Goal: Task Accomplishment & Management: Manage account settings

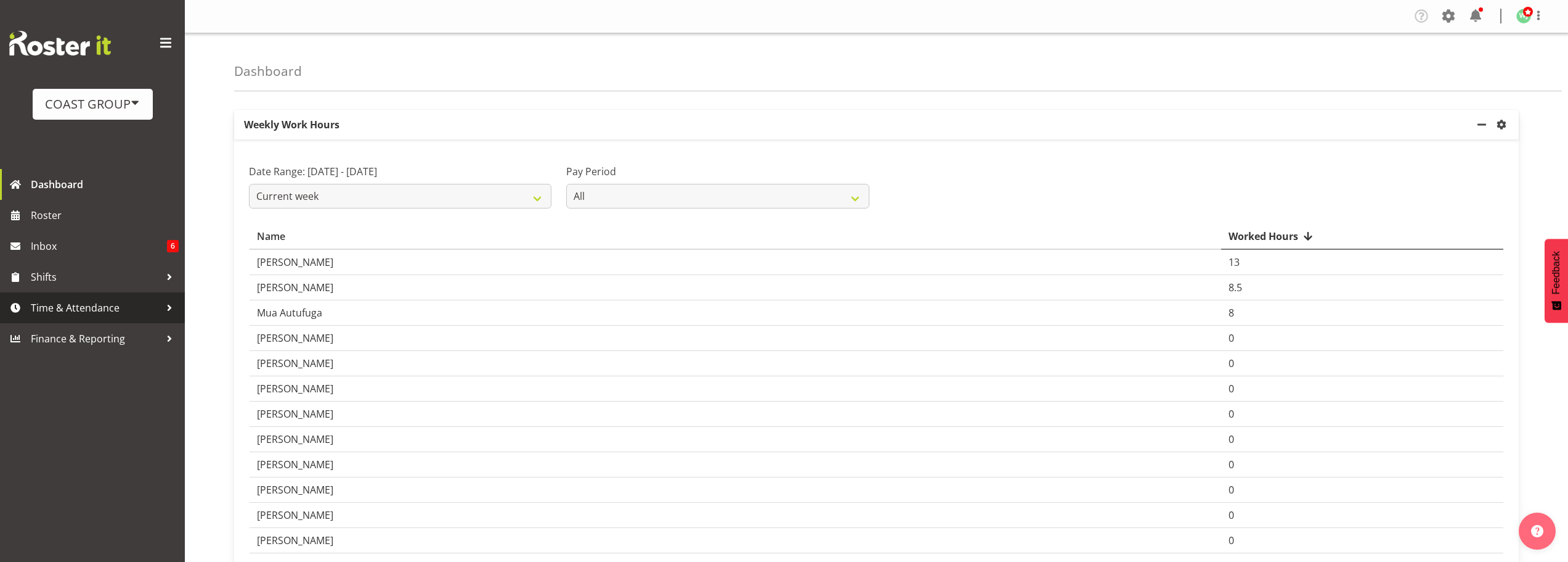
click at [113, 308] on span "Time & Attendance" at bounding box center [95, 308] width 129 height 19
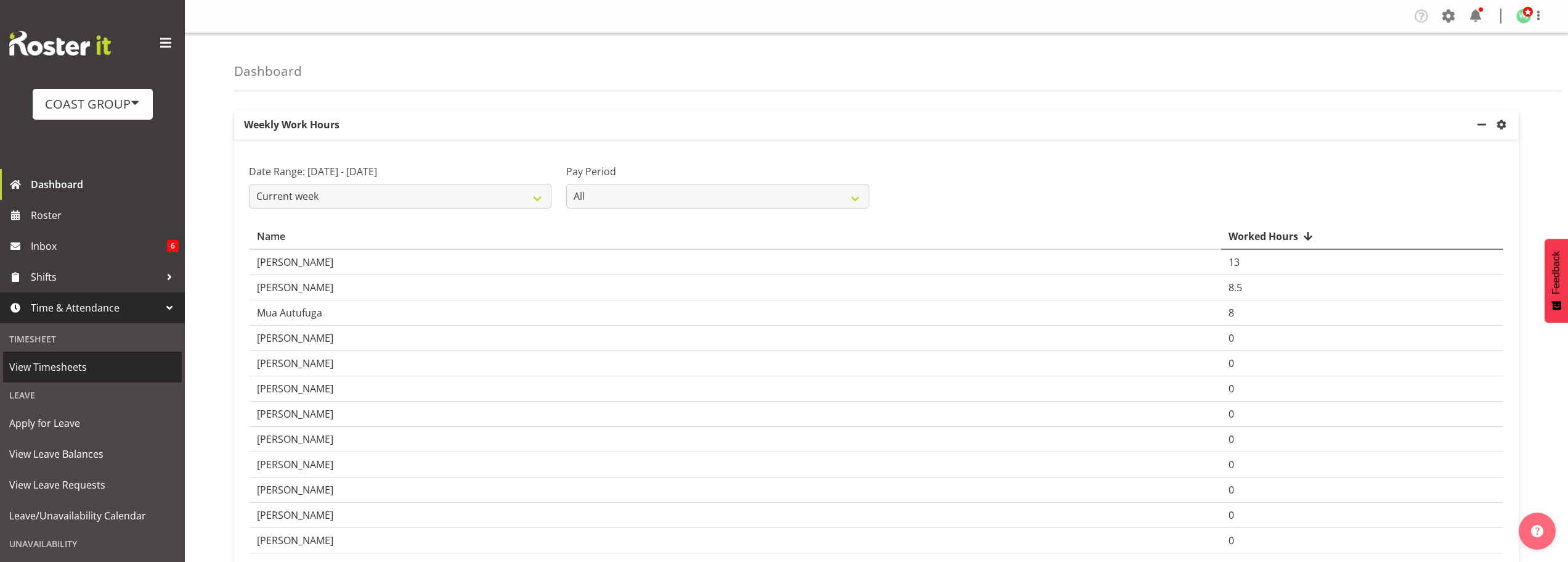
click at [88, 362] on span "View Timesheets" at bounding box center [92, 367] width 166 height 19
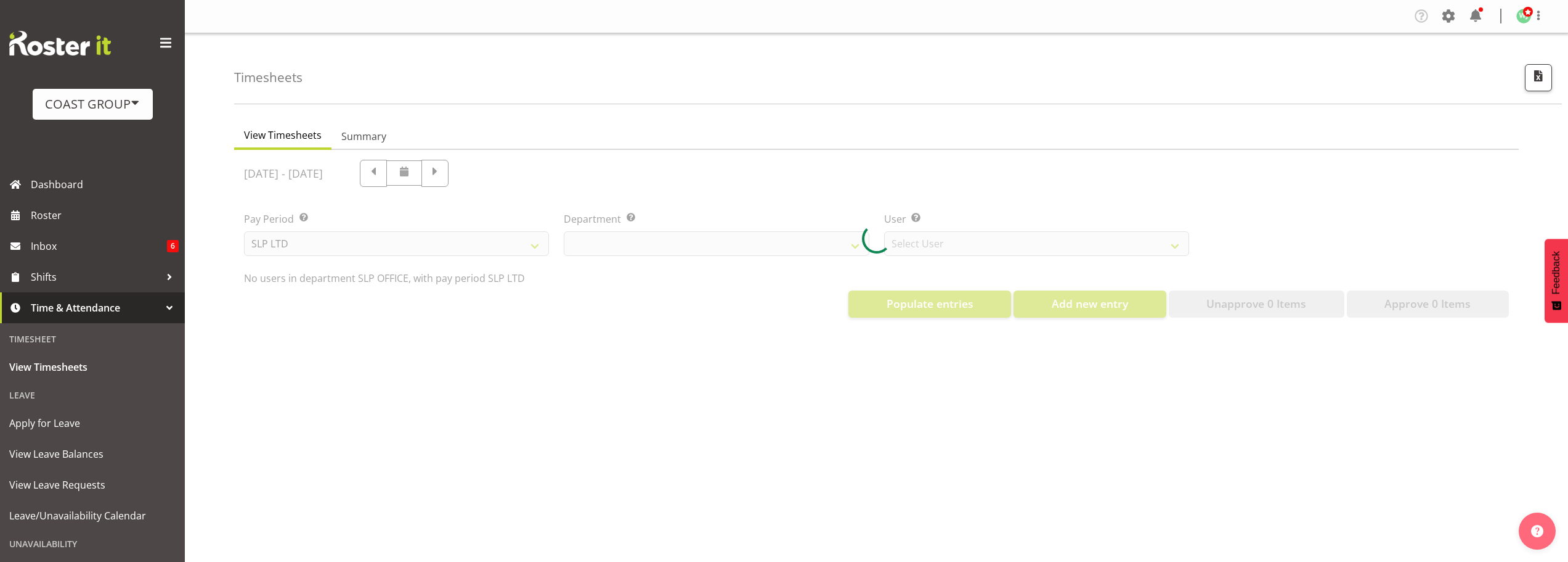
select select "25"
select select "7496"
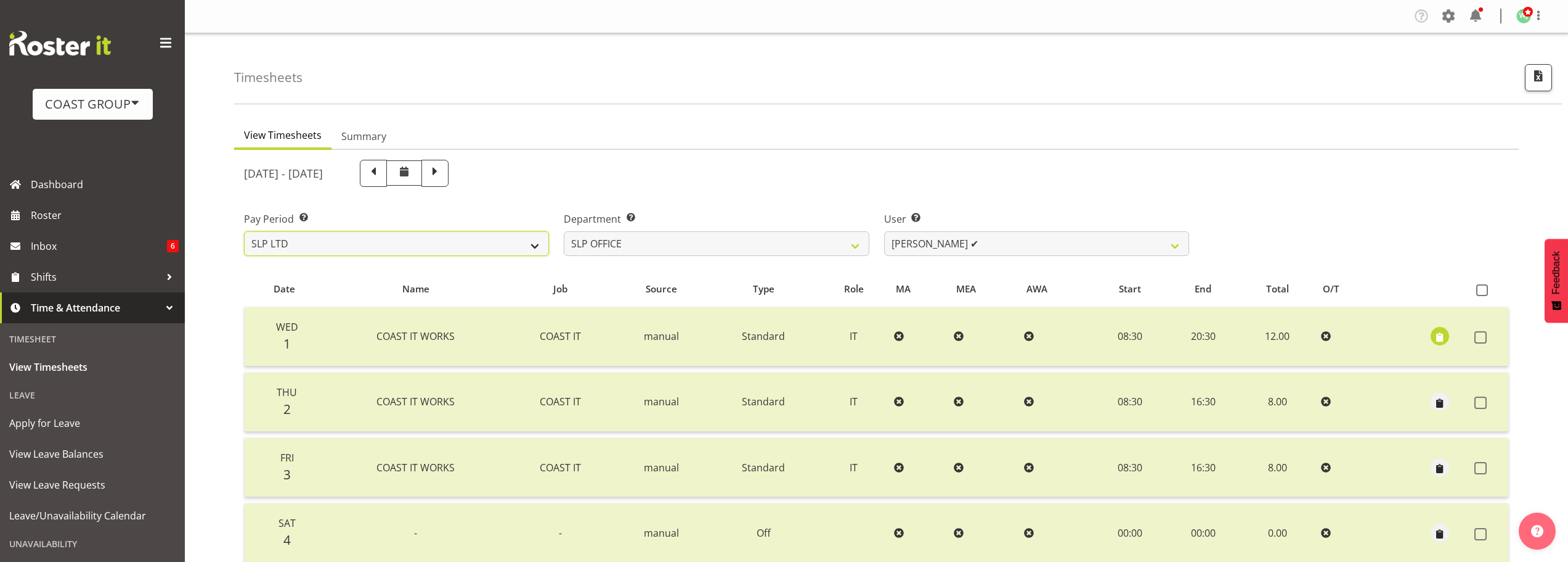
click at [494, 231] on select "SLP LTD EHS LTD DW LTD VEHICLES Carlton Events [PERSON_NAME] 120 Limited Wellin…" at bounding box center [396, 243] width 305 height 25
select select "7"
click at [244, 231] on select "SLP LTD EHS LTD DW LTD VEHICLES Carlton Events [PERSON_NAME] 120 Limited Wellin…" at bounding box center [396, 243] width 305 height 25
select select
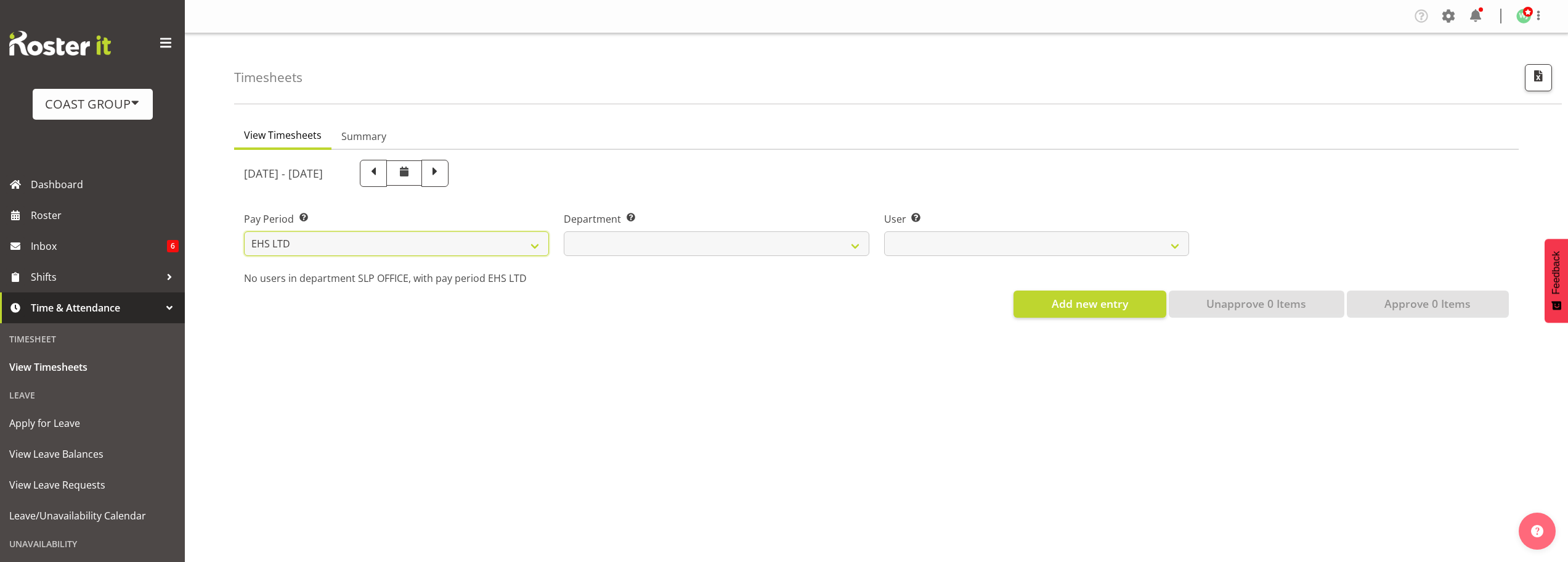
select select
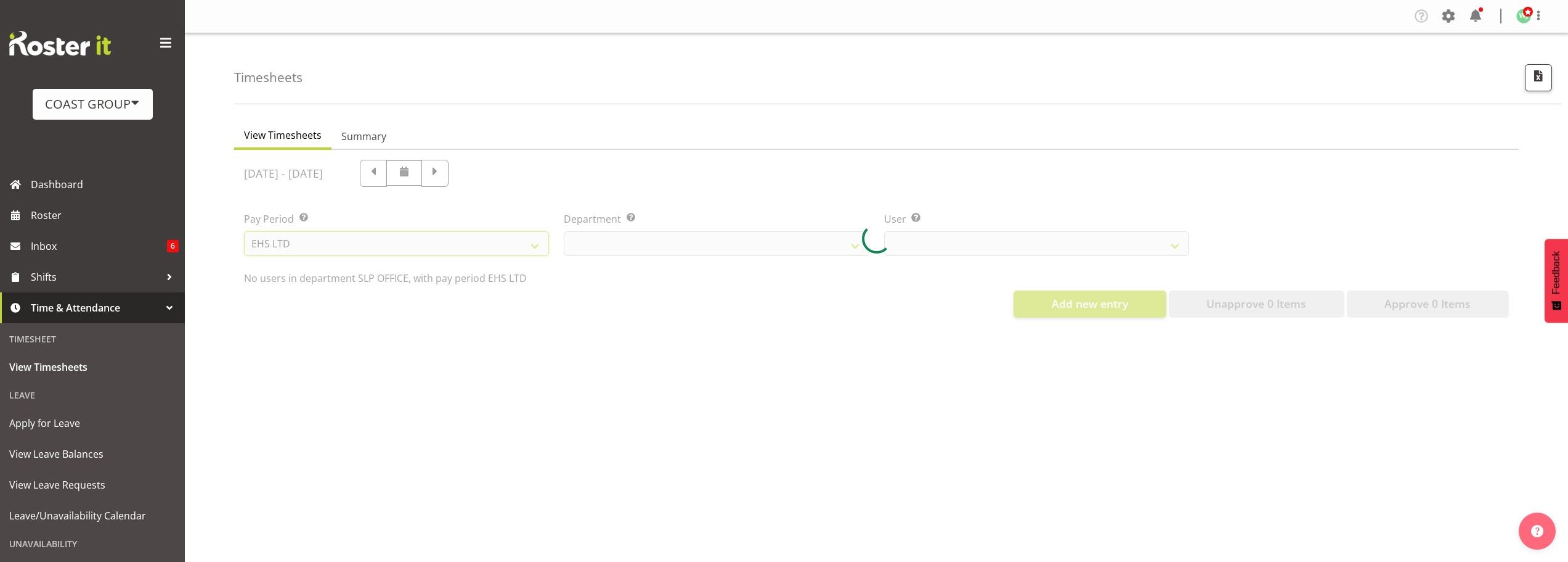
select select
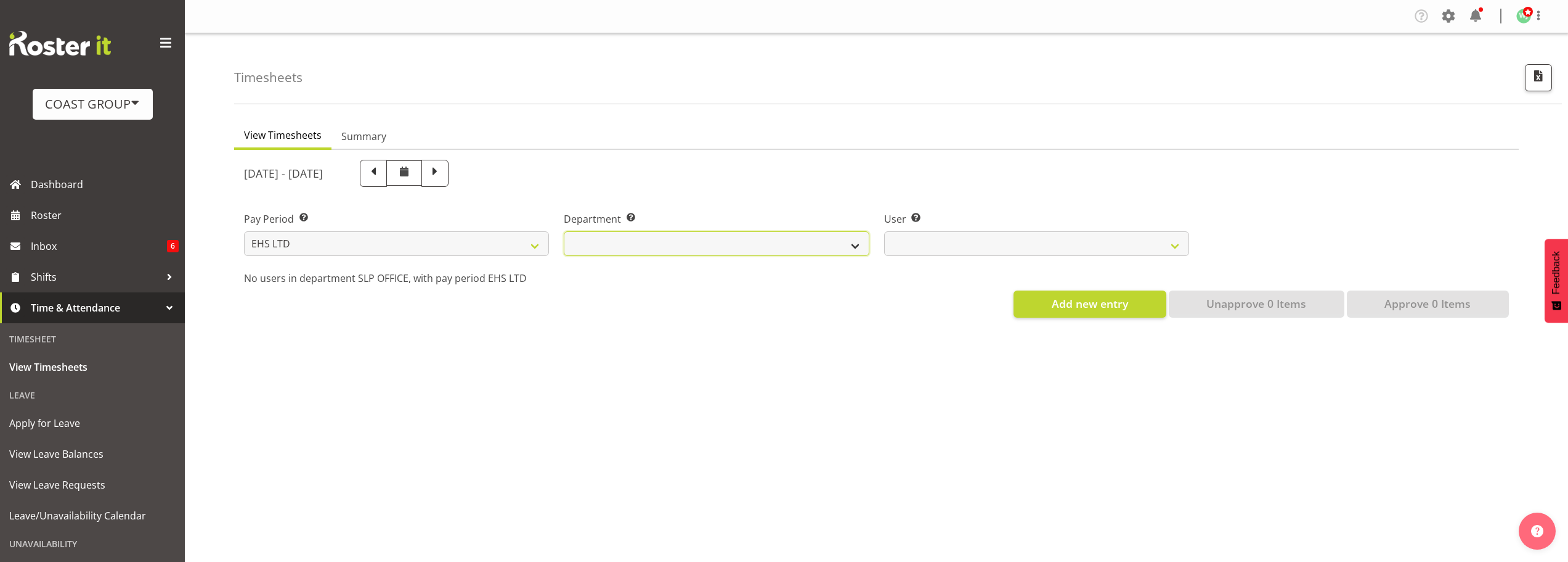
click at [653, 244] on select "EHS AKL ACCOUNTS EHS AKL CARPET EHS AKL D&B EHS AKL DESIGNER EHS AKL FURNITURE …" at bounding box center [716, 243] width 305 height 25
select select "34"
click at [564, 231] on select "EHS AKL ACCOUNTS EHS AKL CARPET EHS AKL D&B EHS AKL DESIGNER EHS AKL FURNITURE …" at bounding box center [716, 243] width 305 height 25
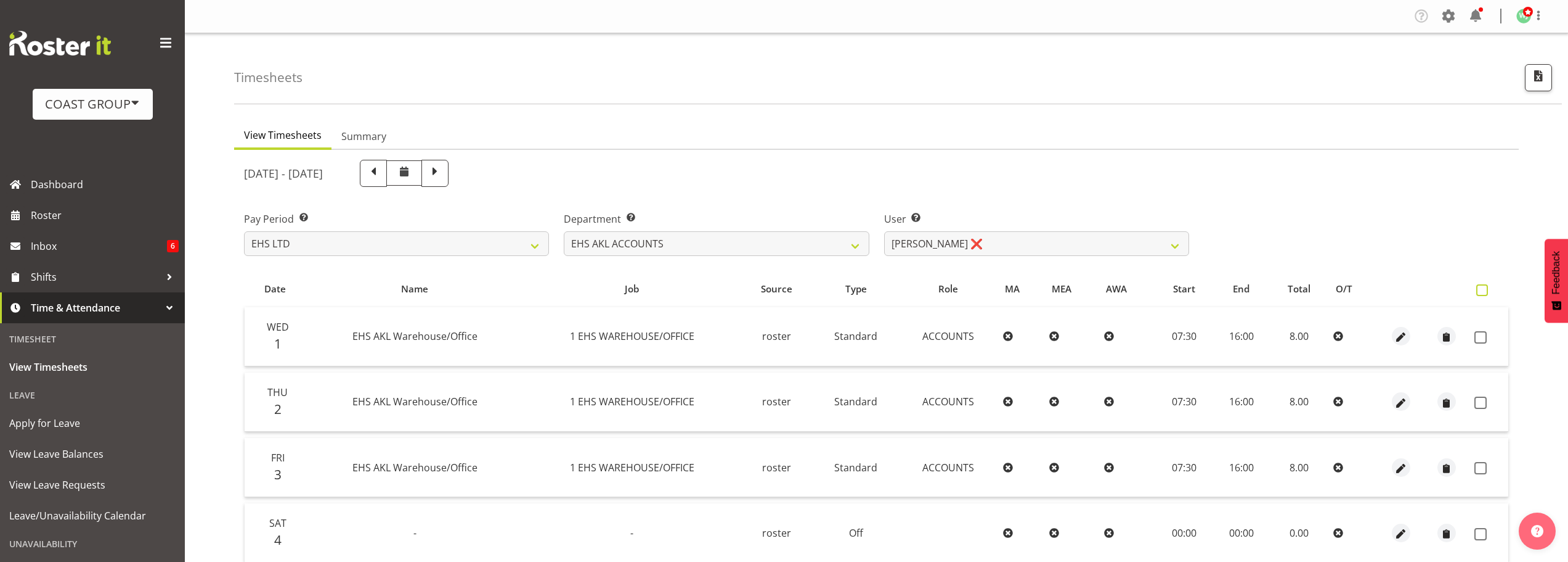
click at [1487, 284] on span at bounding box center [1482, 290] width 12 height 12
click at [1484, 286] on input "checkbox" at bounding box center [1480, 290] width 8 height 8
checkbox input "true"
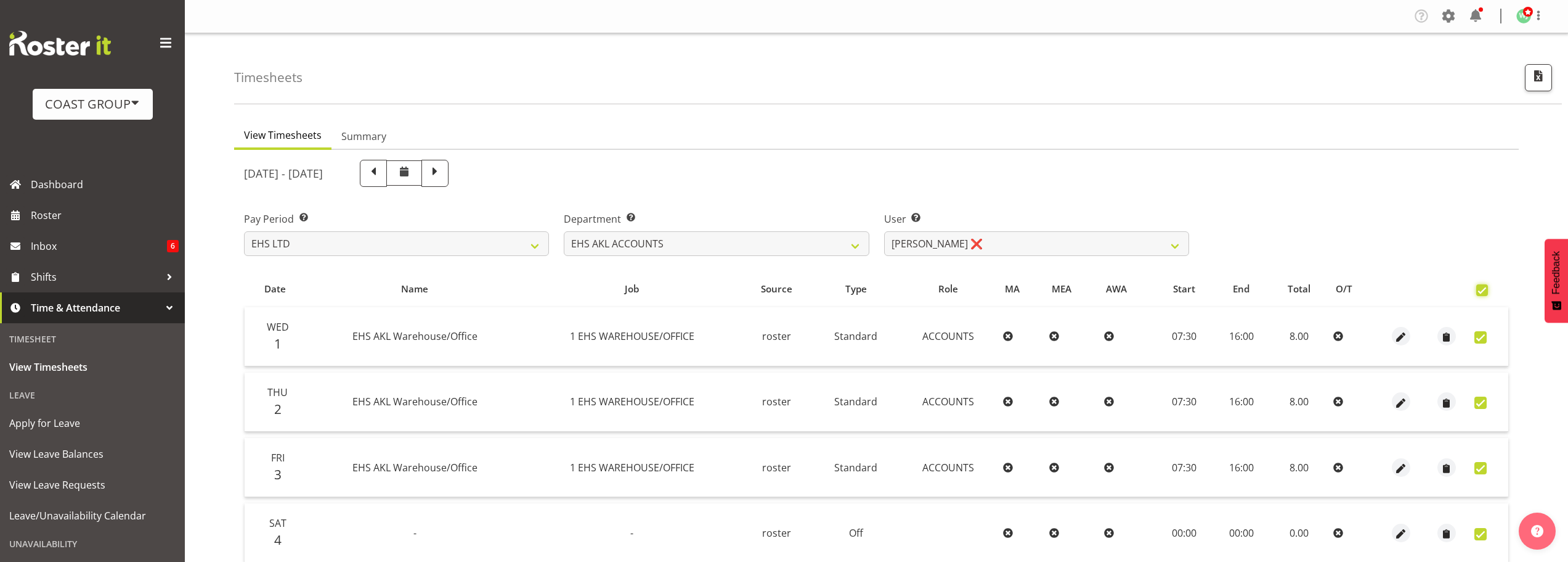
checkbox input "true"
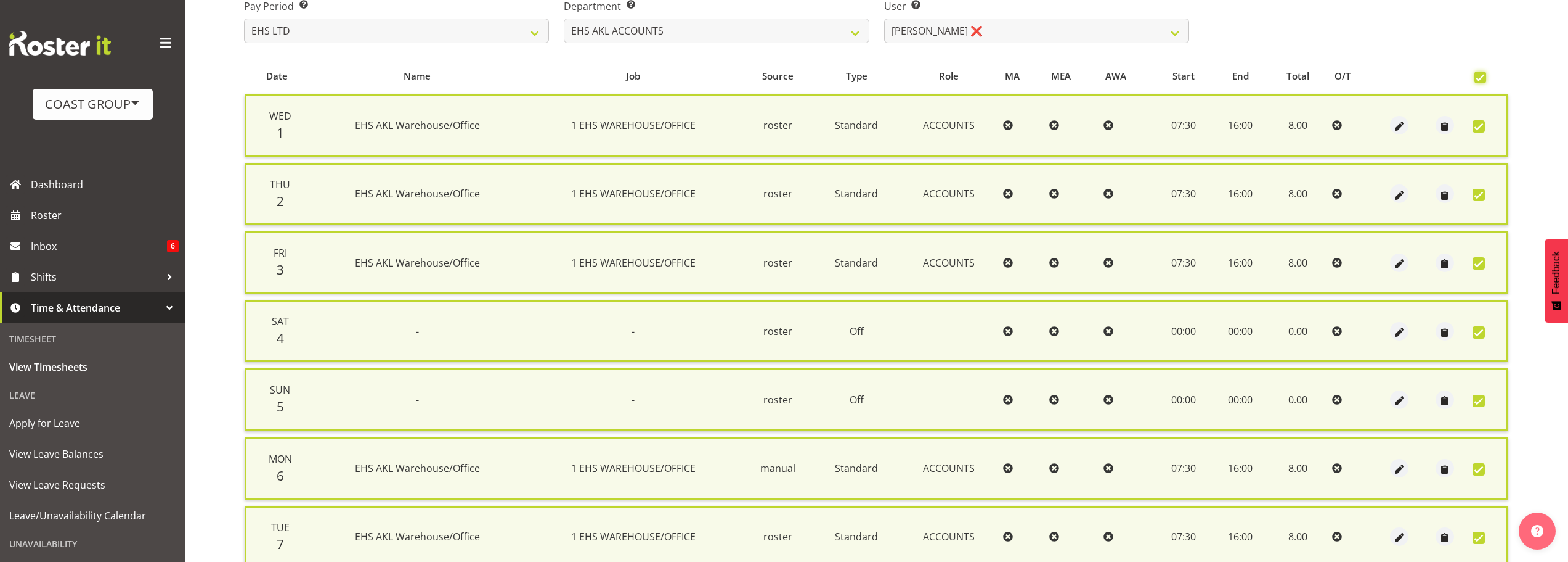
scroll to position [316, 0]
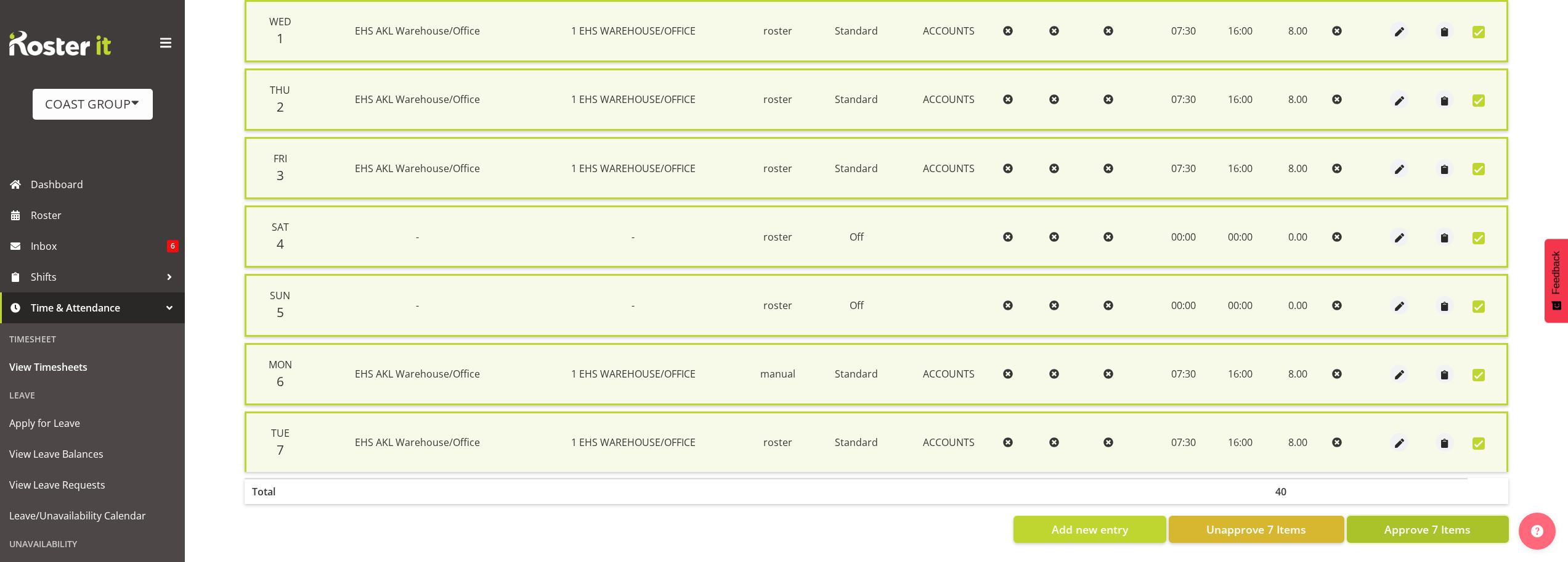
click at [1460, 521] on span "Approve 7 Items" at bounding box center [1427, 529] width 86 height 16
checkbox input "false"
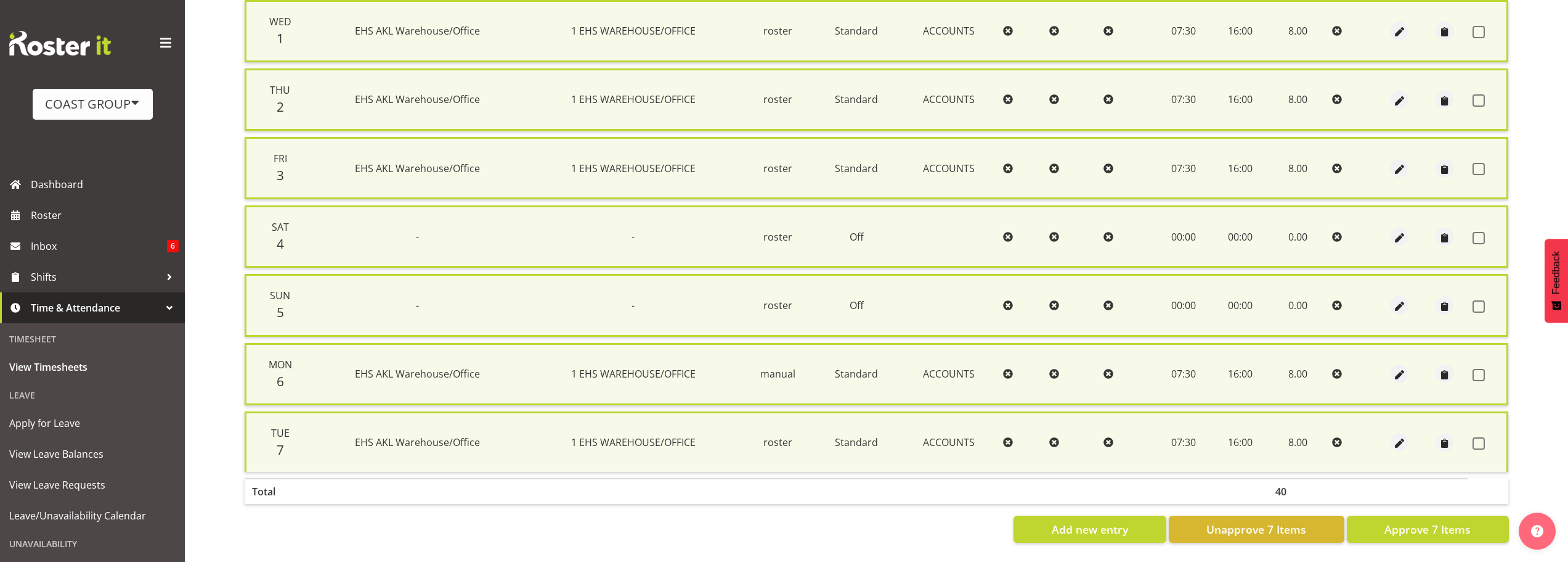
checkbox input "false"
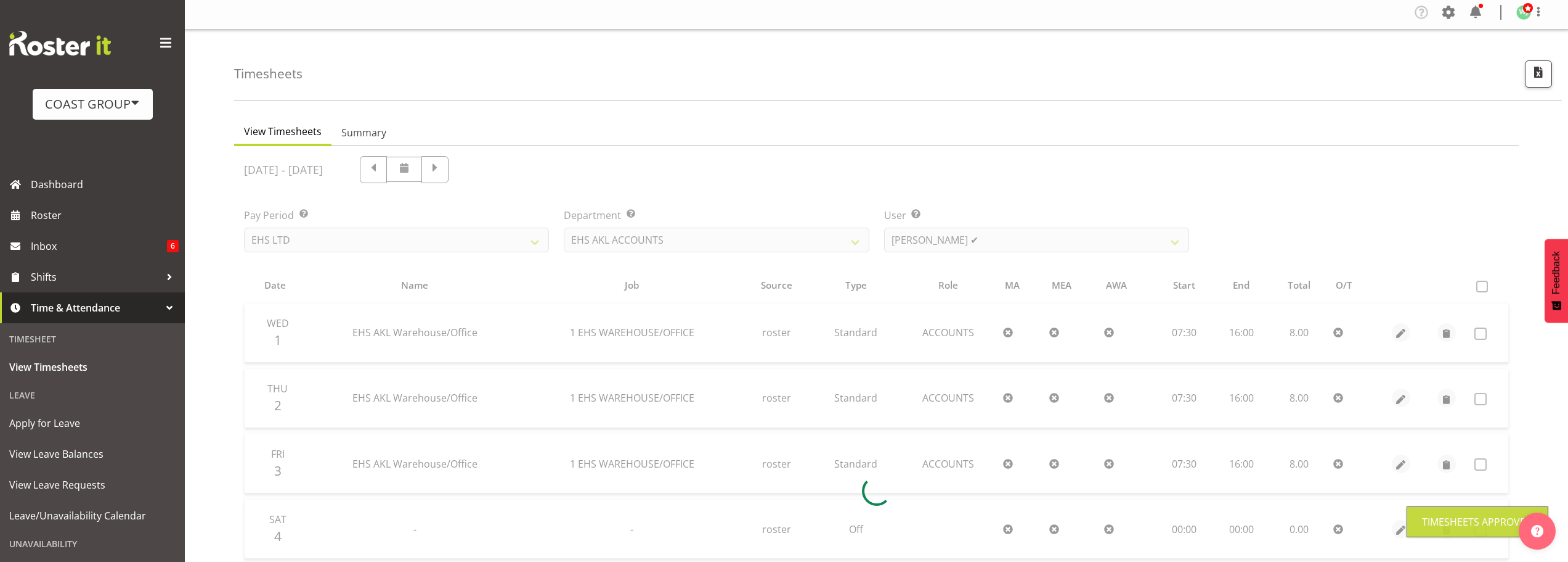
scroll to position [0, 0]
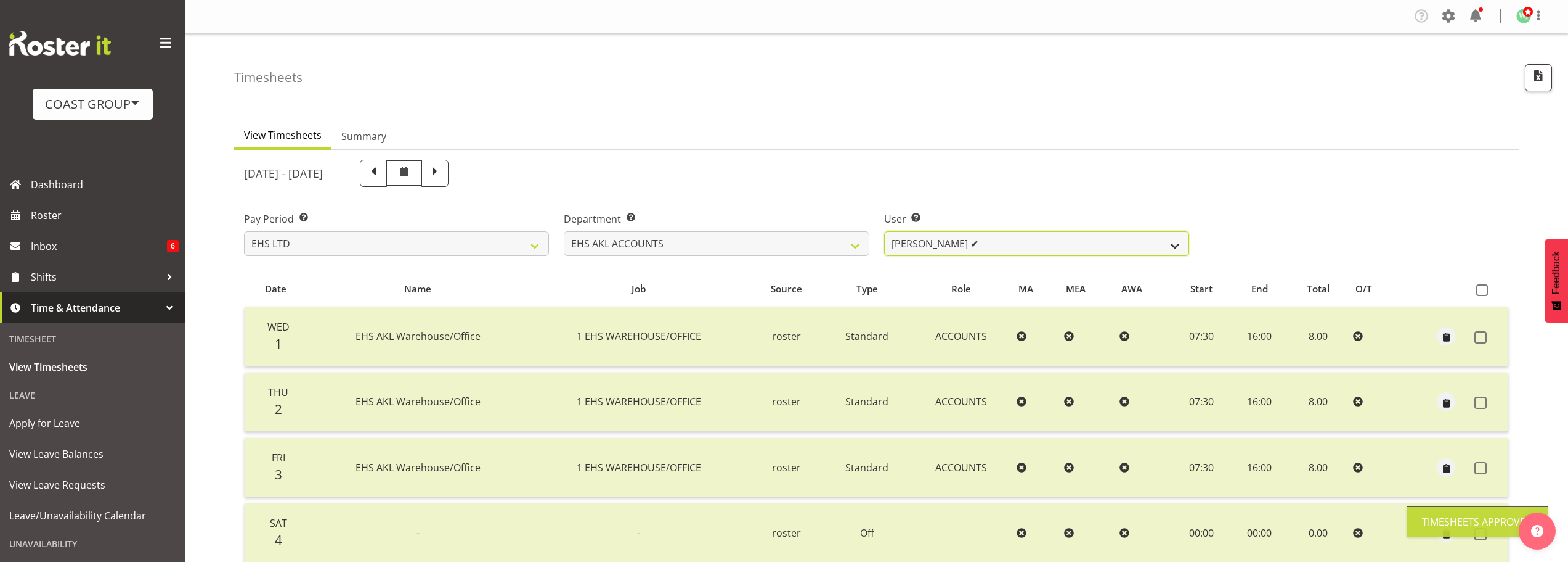
click at [1020, 249] on select "[PERSON_NAME] ✔ [PERSON_NAME] ❌ [PERSON_NAME] (Thitiphat) Preecharujiroj ❌ [PER…" at bounding box center [1036, 243] width 305 height 25
select select "8229"
click at [884, 231] on select "[PERSON_NAME] ✔ [PERSON_NAME] ❌ [PERSON_NAME] (Thitiphat) Preecharujiroj ❌ [PER…" at bounding box center [1036, 243] width 305 height 25
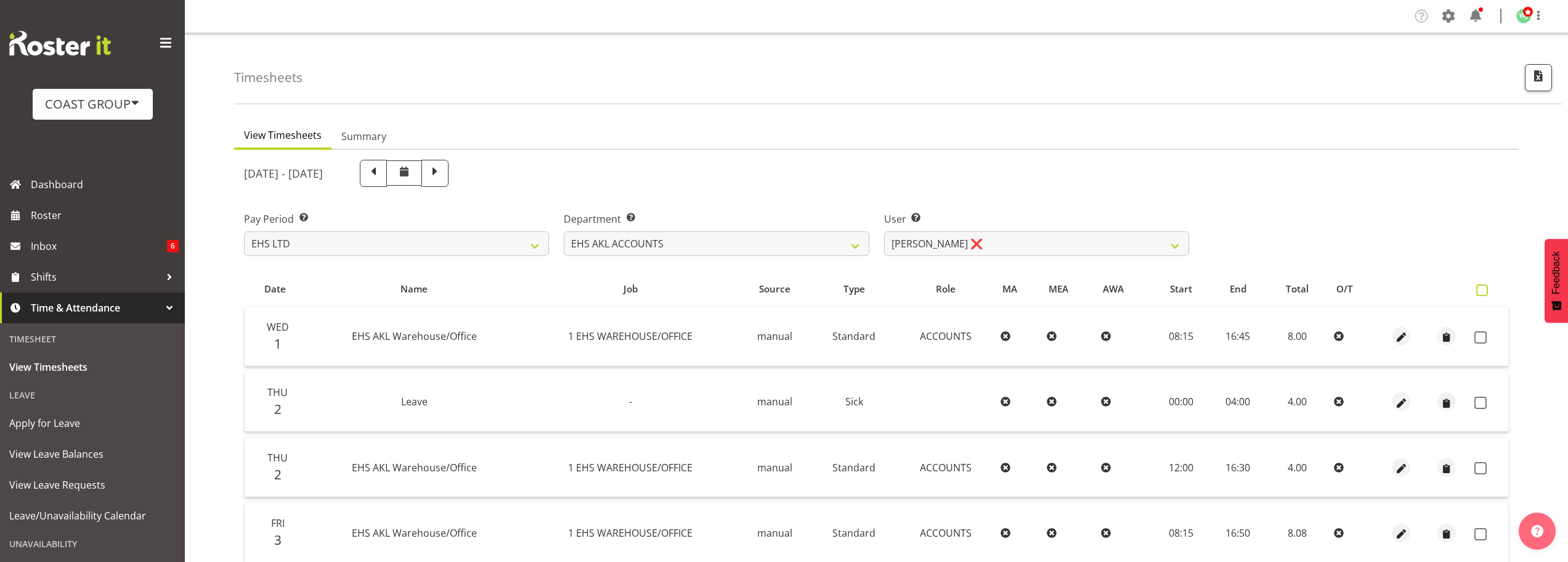
click at [1478, 292] on span at bounding box center [1482, 290] width 12 height 12
click at [1478, 292] on input "checkbox" at bounding box center [1480, 290] width 8 height 8
checkbox input "true"
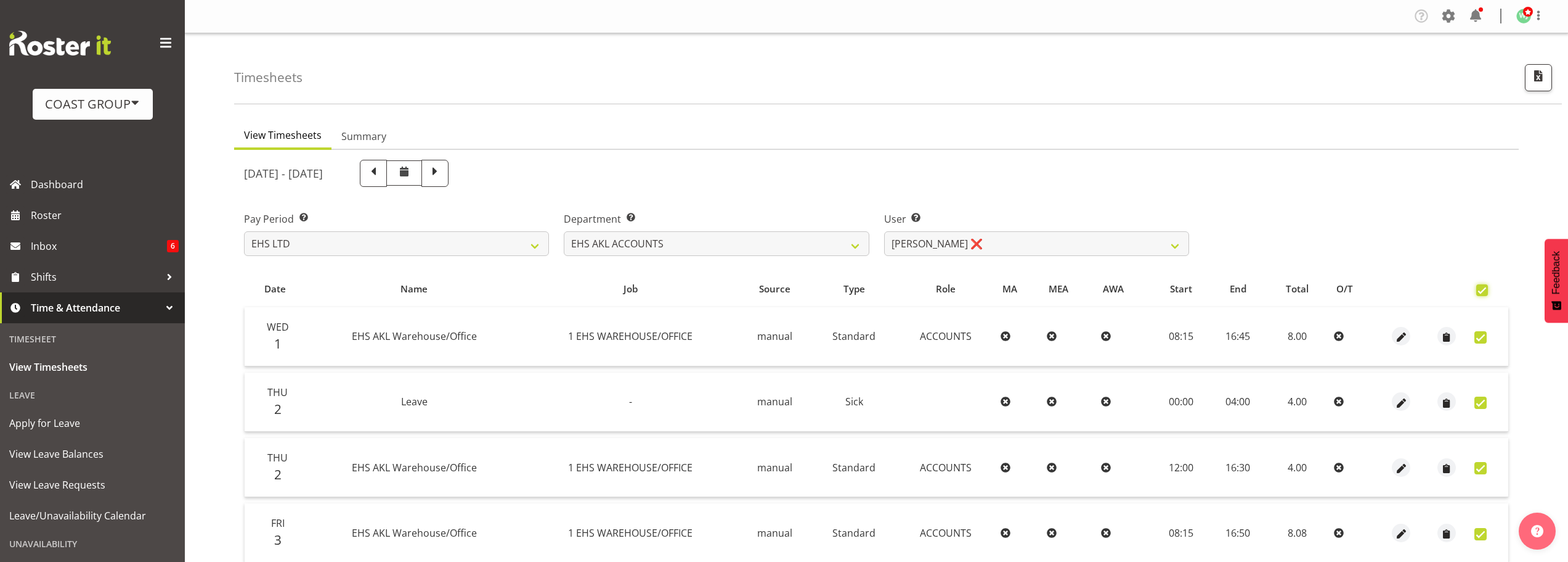
checkbox input "true"
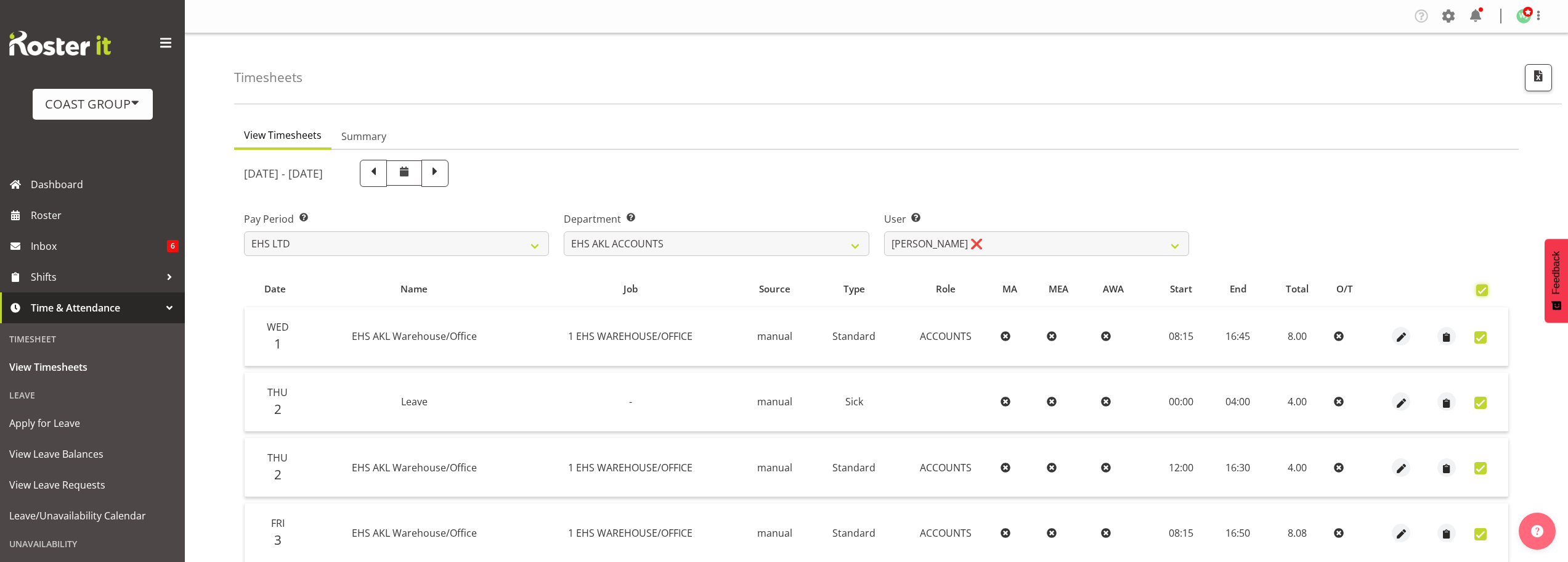
checkbox input "true"
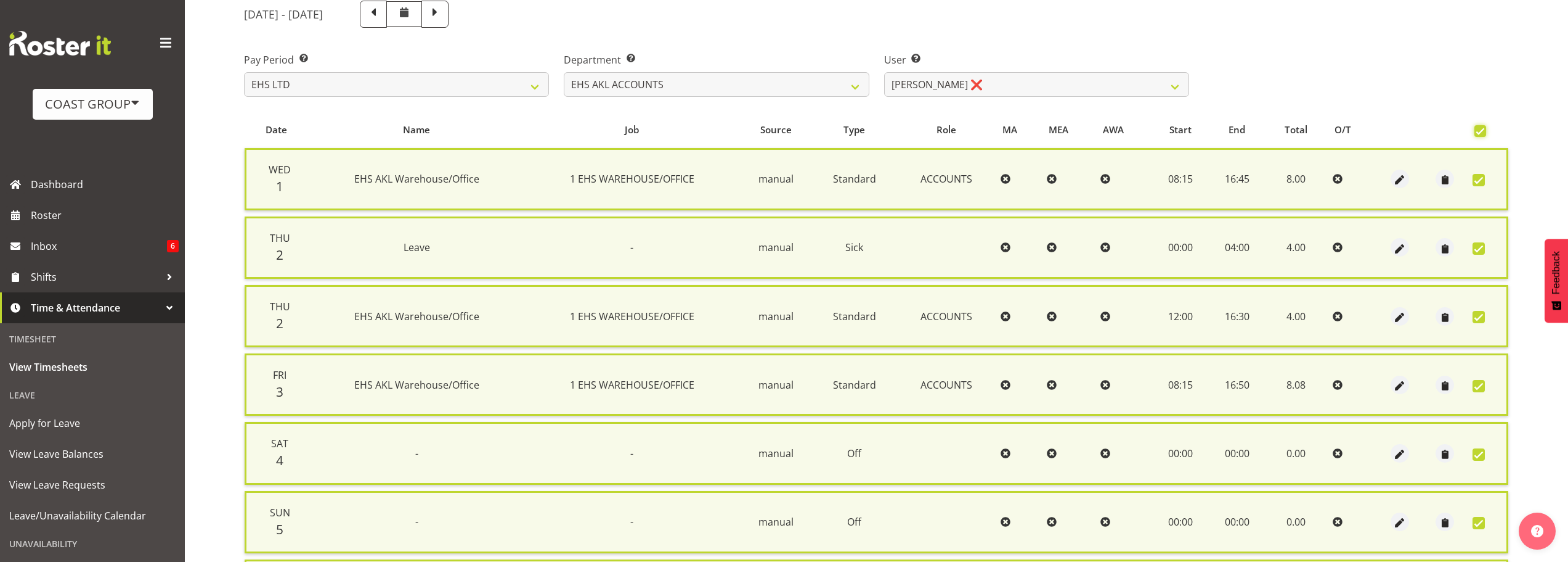
scroll to position [370, 0]
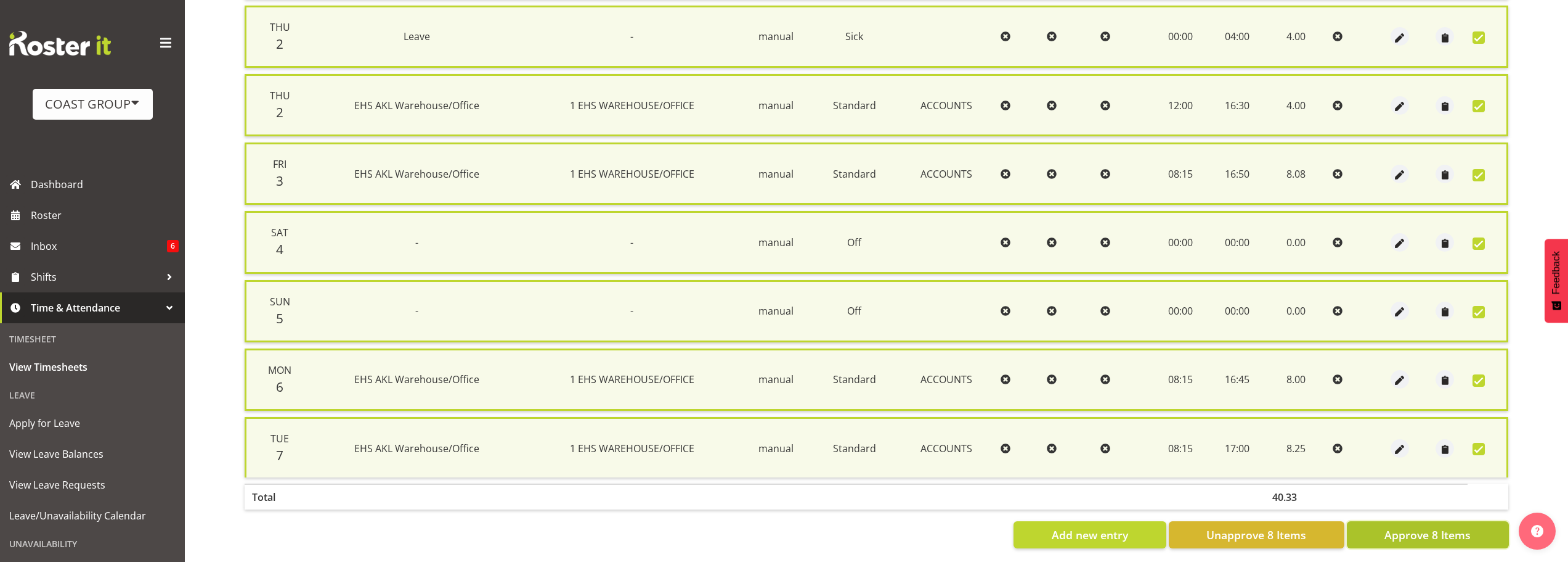
click at [1450, 529] on span "Approve 8 Items" at bounding box center [1427, 535] width 86 height 16
checkbox input "false"
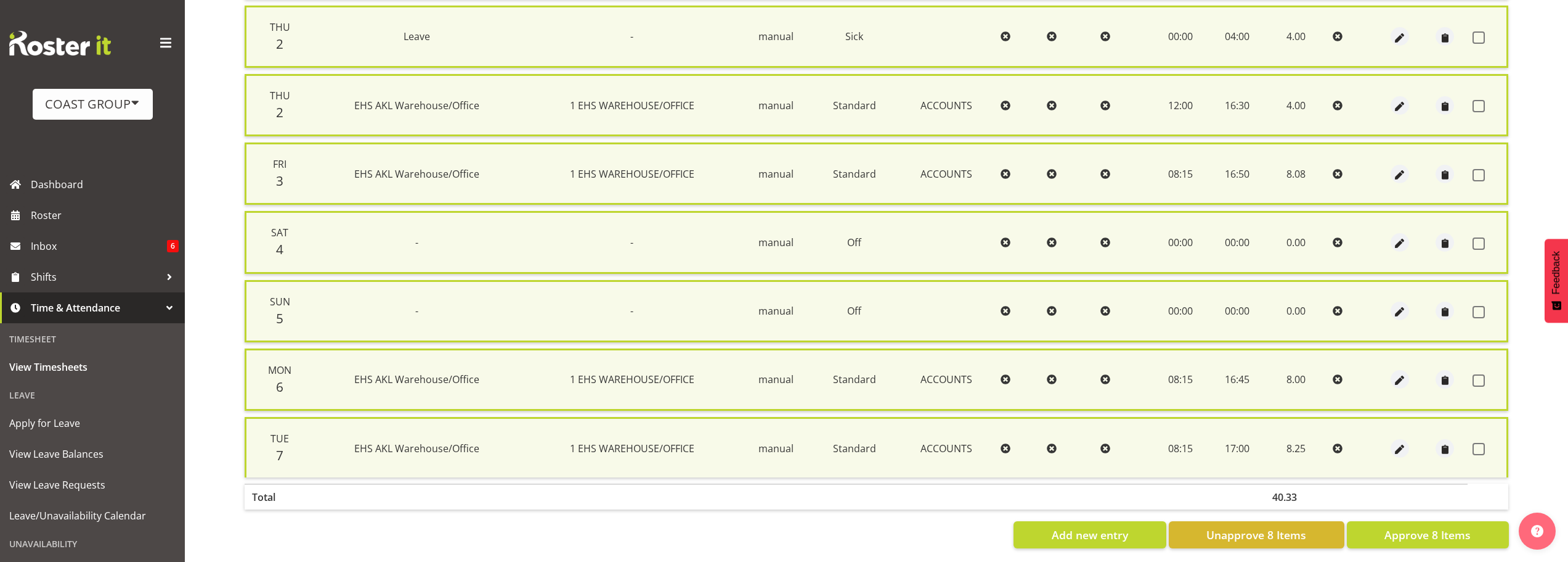
checkbox input "false"
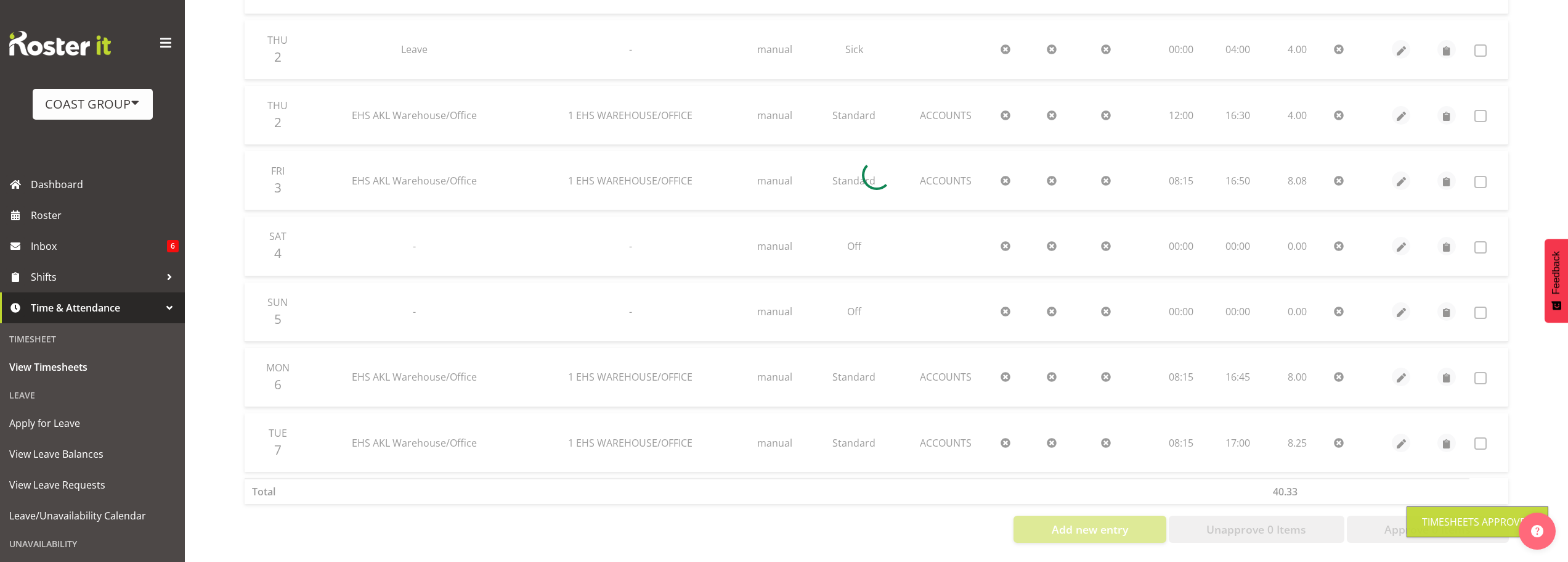
scroll to position [53, 0]
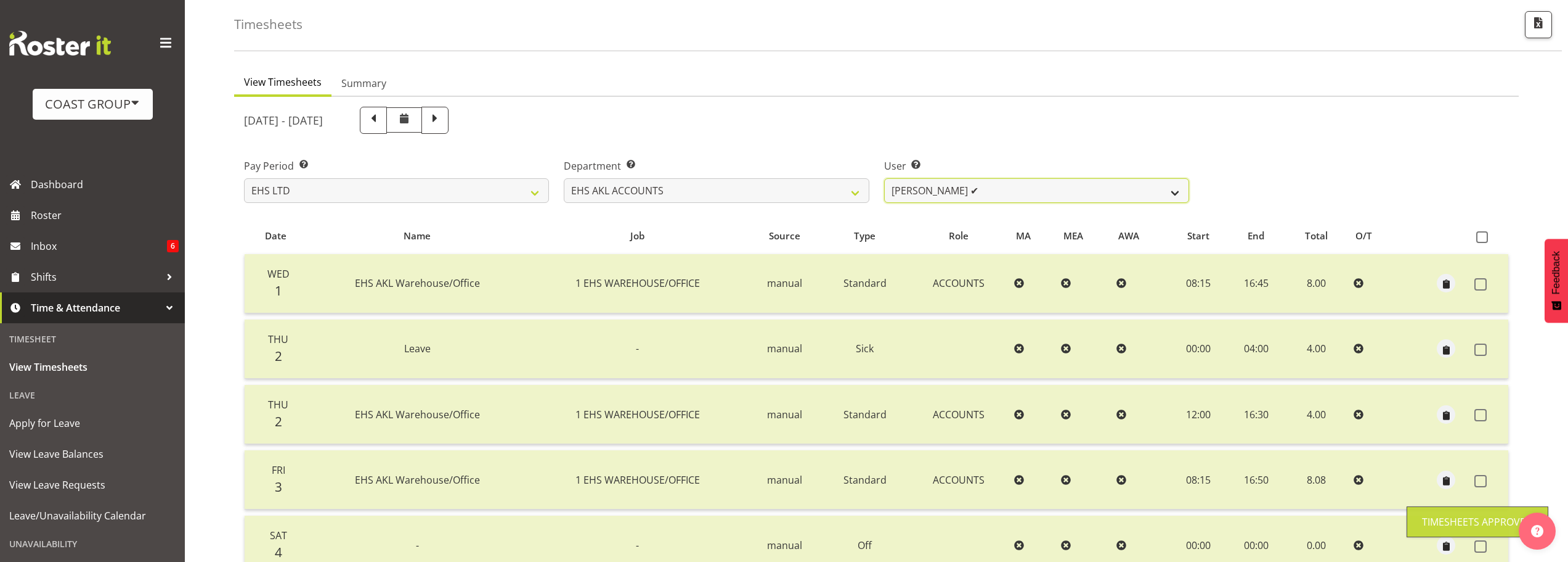
click at [1039, 194] on select "[PERSON_NAME] ✔ [PERSON_NAME] ✔ [PERSON_NAME] (Thitiphat) Preecharujiroj ❌ [PER…" at bounding box center [1036, 190] width 305 height 25
select select "11283"
click at [884, 178] on select "[PERSON_NAME] ✔ [PERSON_NAME] ✔ [PERSON_NAME] (Thitiphat) Preecharujiroj ❌ [PER…" at bounding box center [1036, 190] width 305 height 25
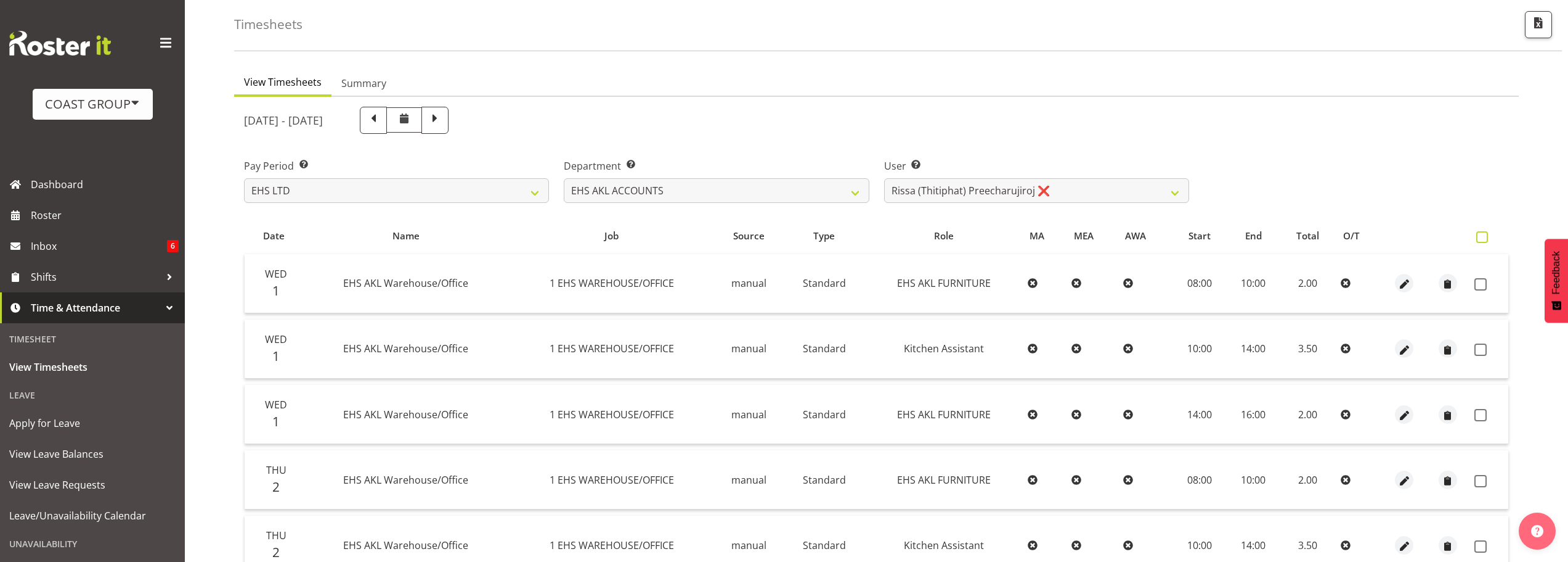
click at [1484, 236] on span at bounding box center [1482, 237] width 12 height 12
click at [1484, 236] on input "checkbox" at bounding box center [1480, 237] width 8 height 8
checkbox input "true"
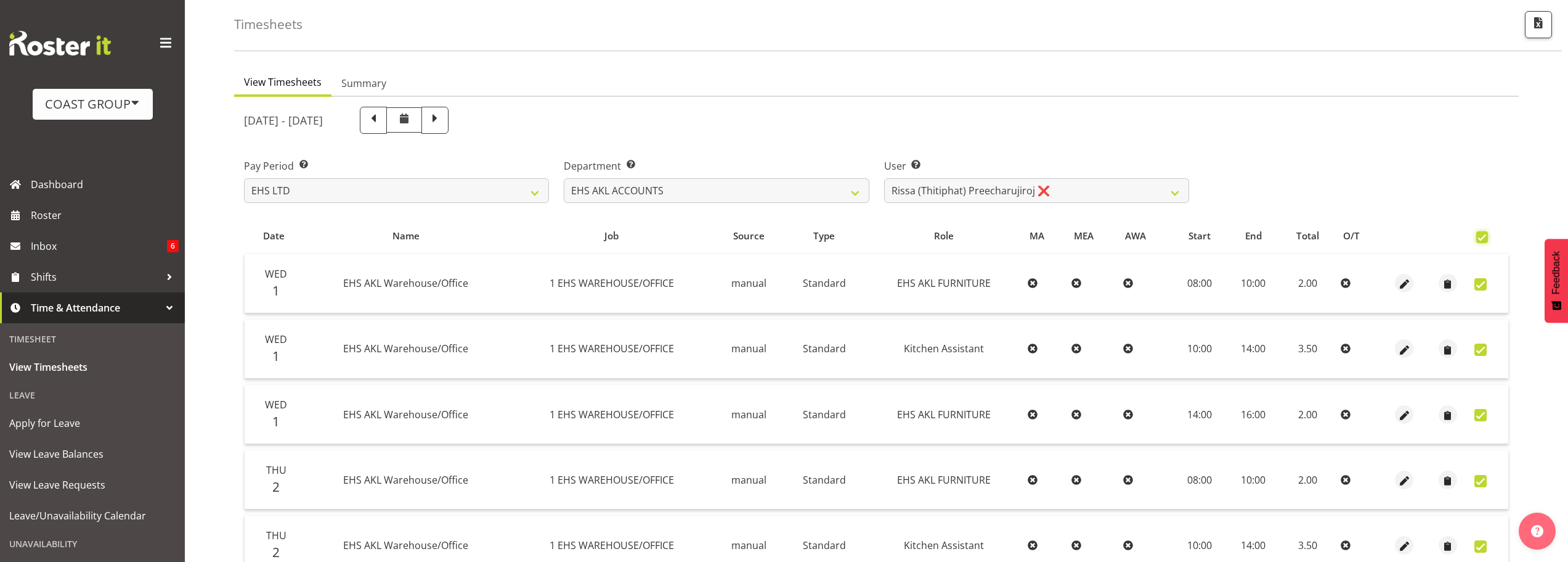
checkbox input "true"
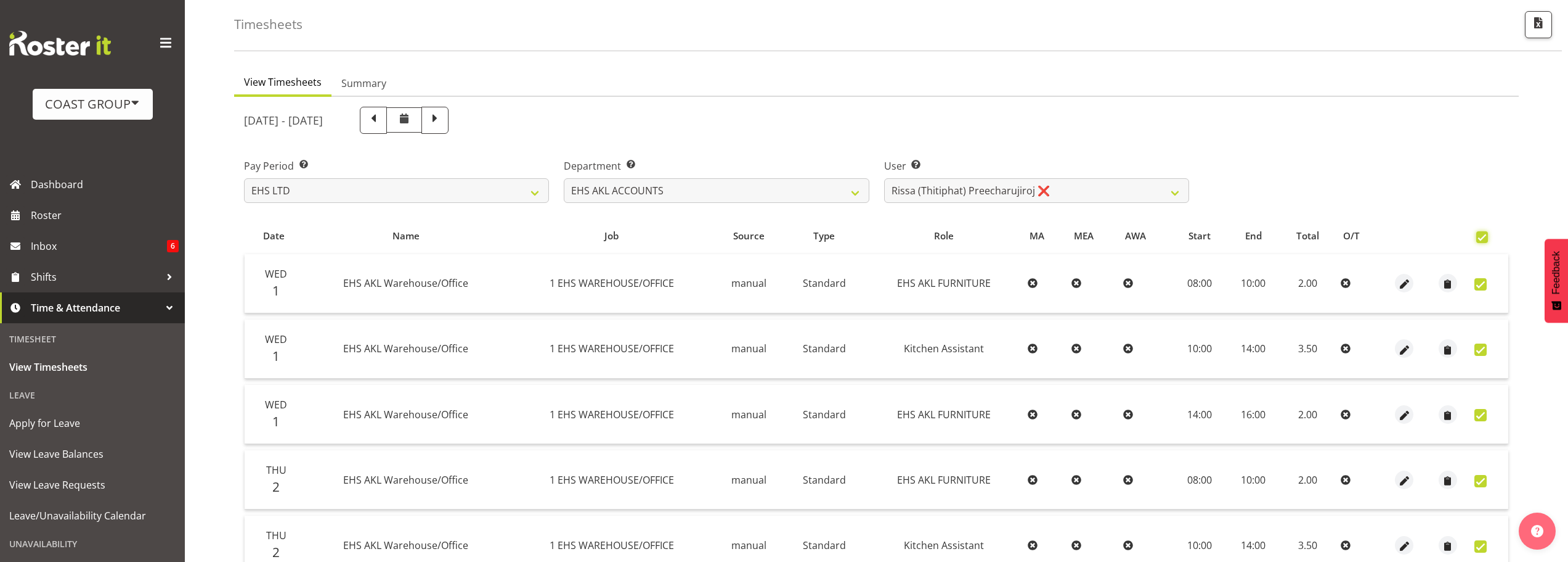
checkbox input "true"
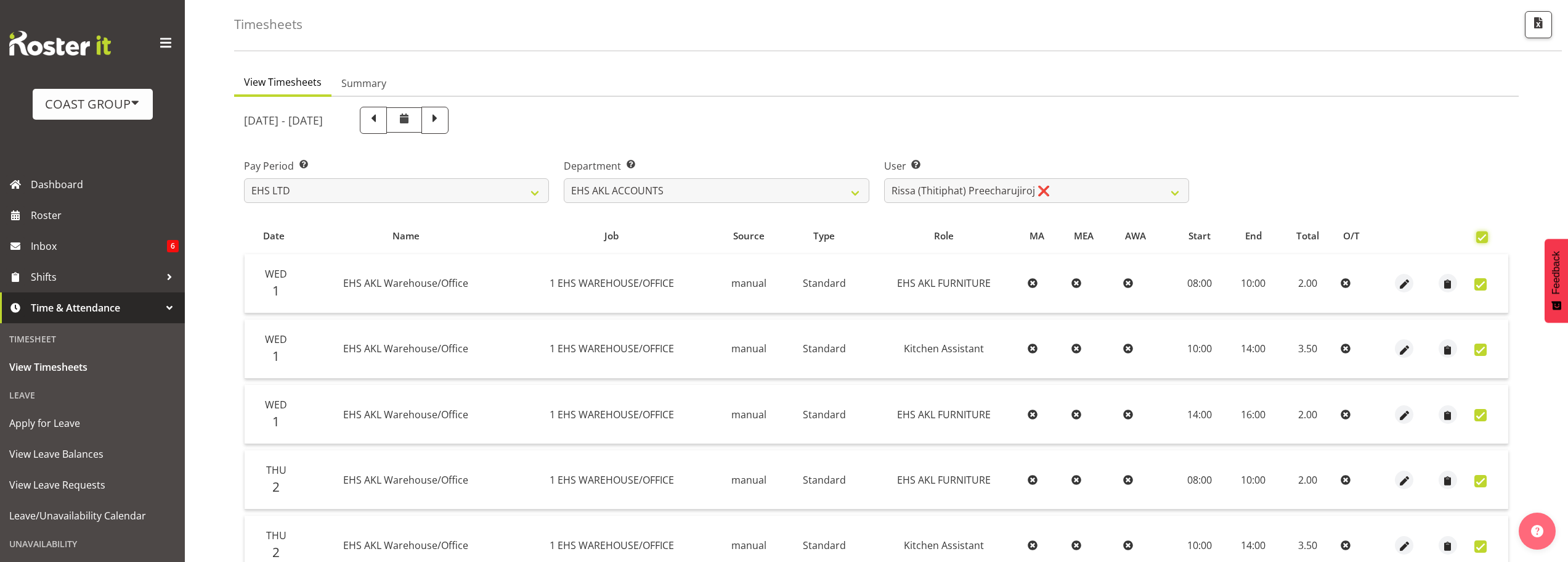
checkbox input "true"
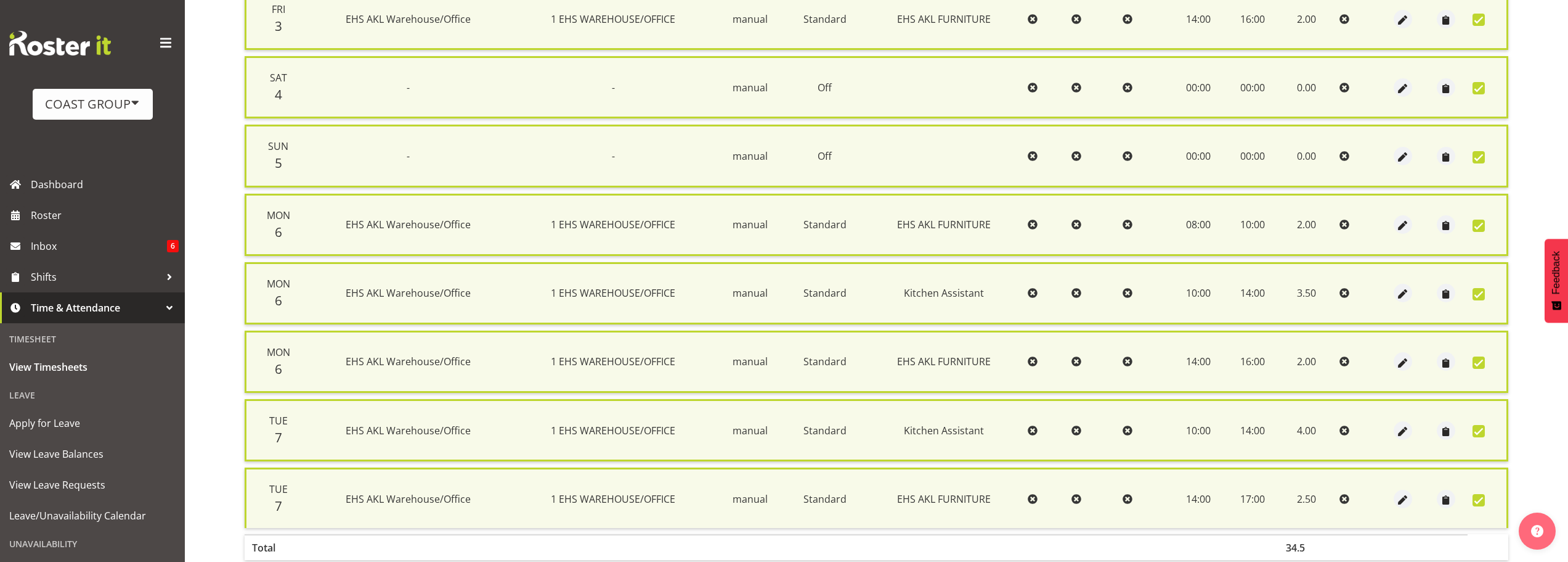
scroll to position [864, 0]
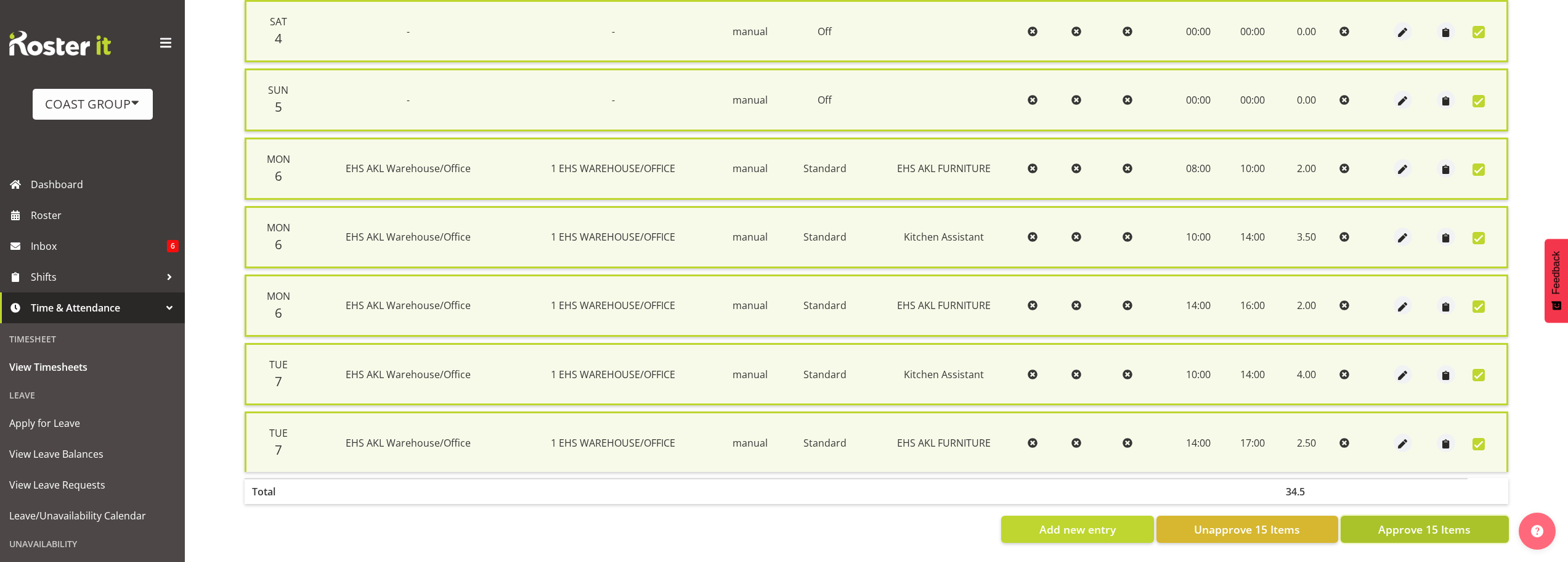
click at [1449, 531] on button "Approve 15 Items" at bounding box center [1425, 529] width 168 height 27
checkbox input "false"
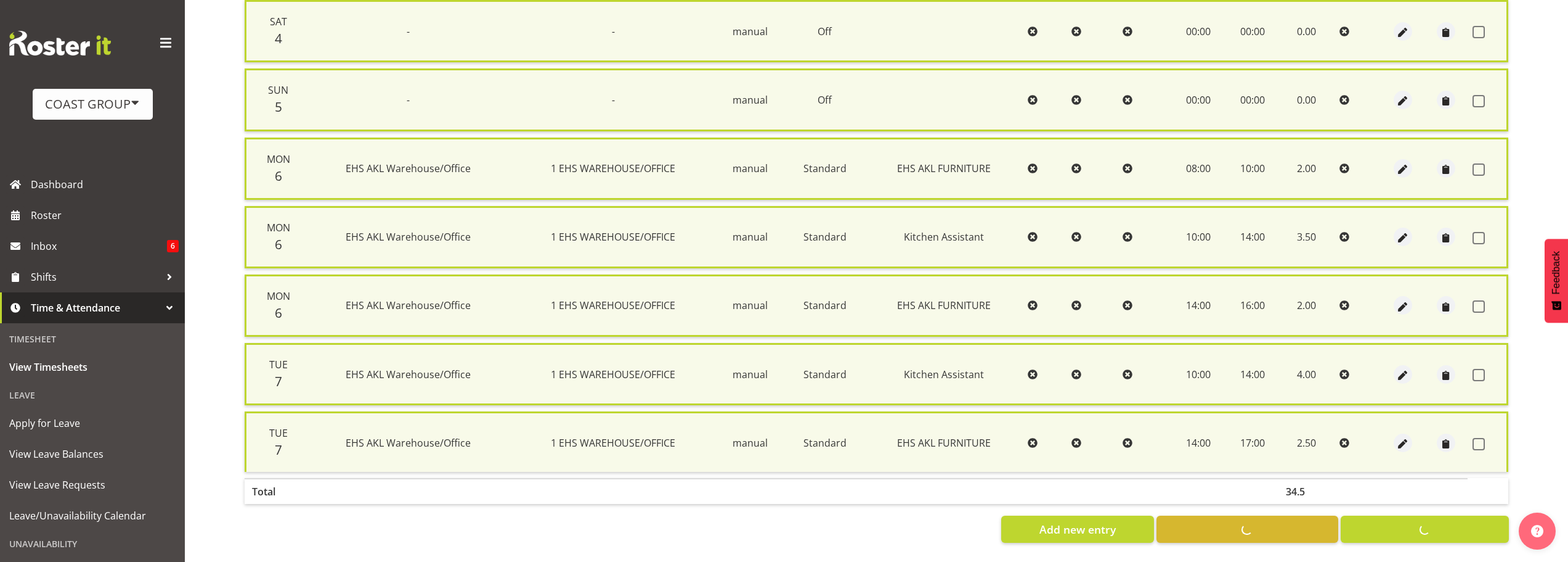
checkbox input "false"
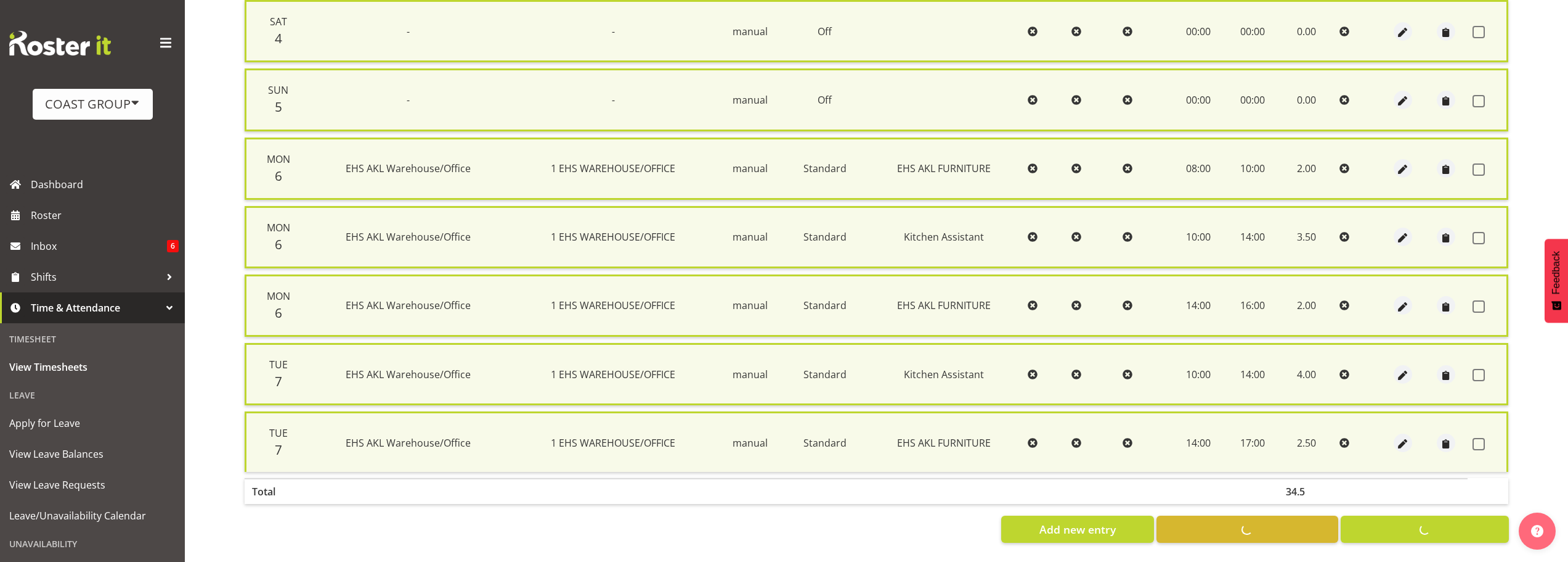
checkbox input "false"
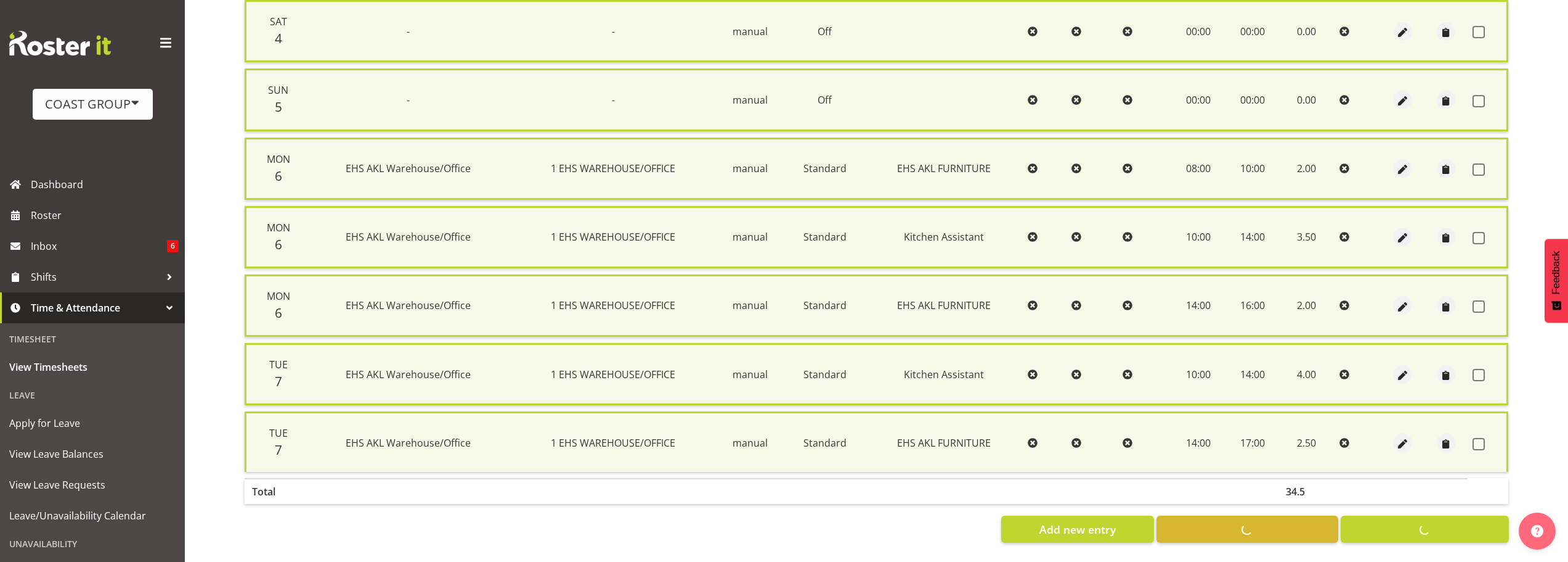
checkbox input "false"
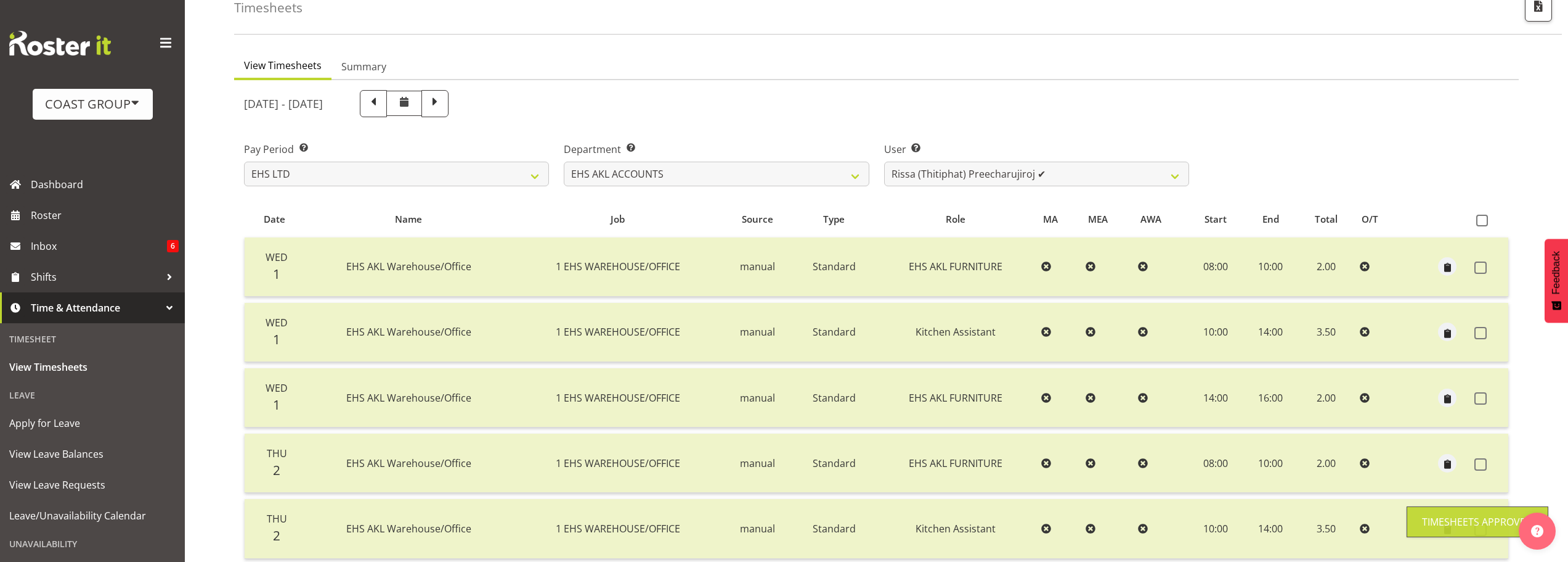
scroll to position [0, 0]
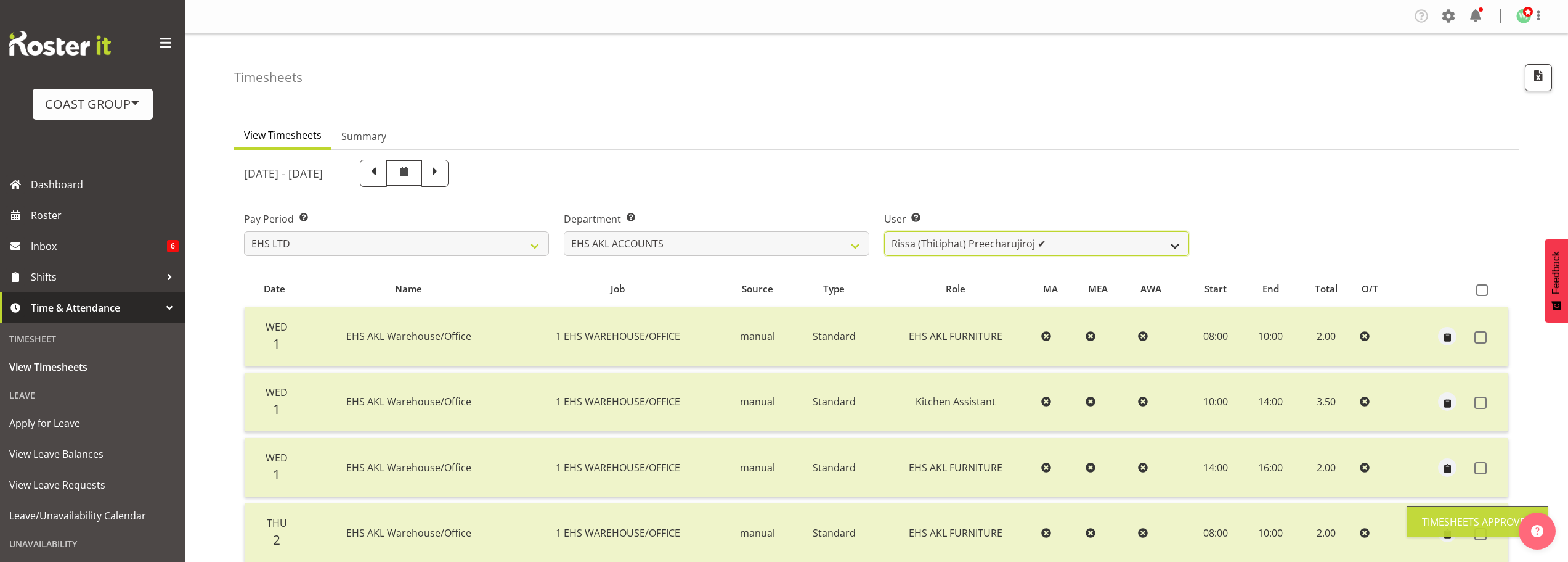
click at [951, 242] on select "[PERSON_NAME] ✔ [PERSON_NAME] ✔ [PERSON_NAME] (Thitiphat) Preecharujiroj ✔ [PER…" at bounding box center [1036, 243] width 305 height 25
select select "8911"
click at [884, 231] on select "[PERSON_NAME] ✔ [PERSON_NAME] ✔ [PERSON_NAME] (Thitiphat) Preecharujiroj ✔ [PER…" at bounding box center [1036, 243] width 305 height 25
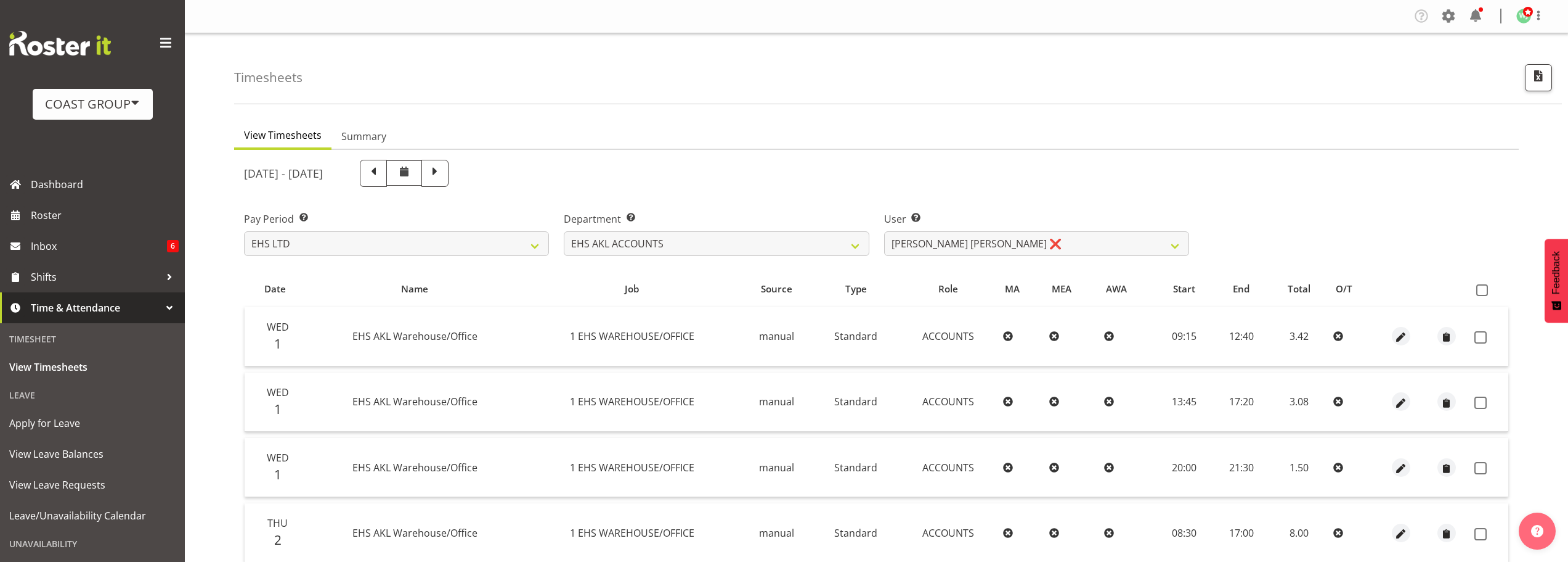
click at [1483, 289] on span at bounding box center [1482, 290] width 12 height 12
click at [1483, 289] on input "checkbox" at bounding box center [1480, 290] width 8 height 8
checkbox input "true"
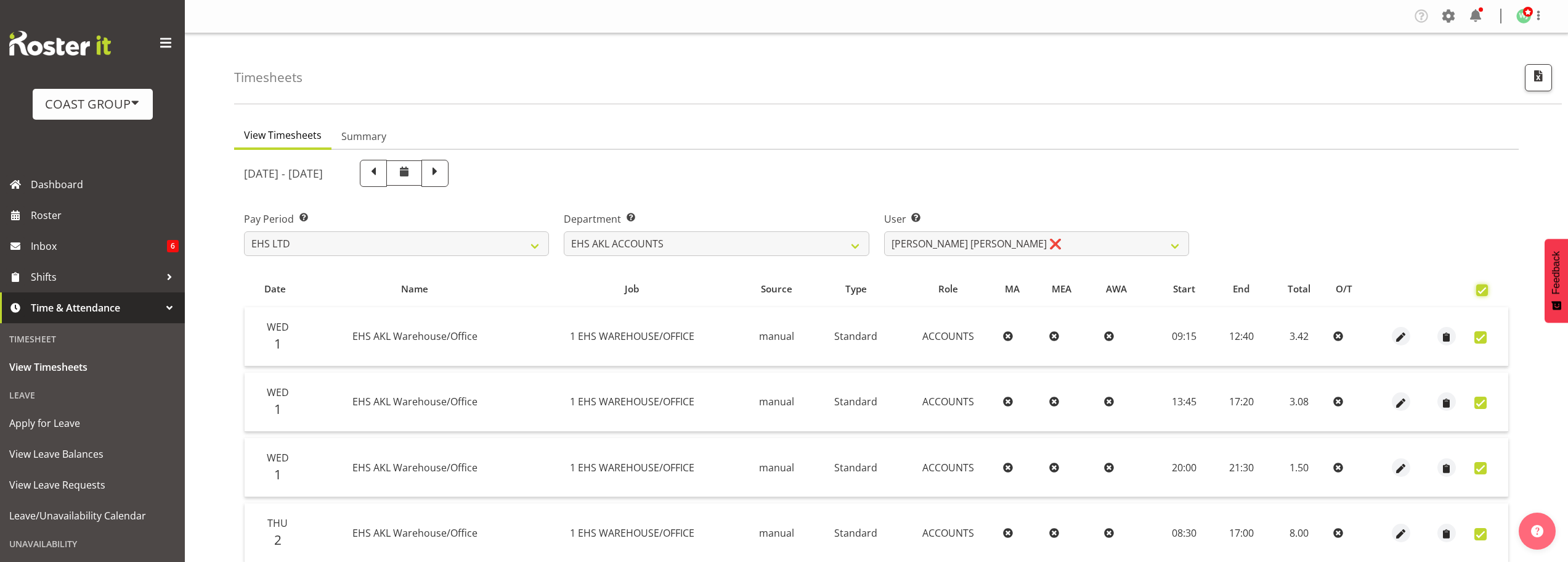
checkbox input "true"
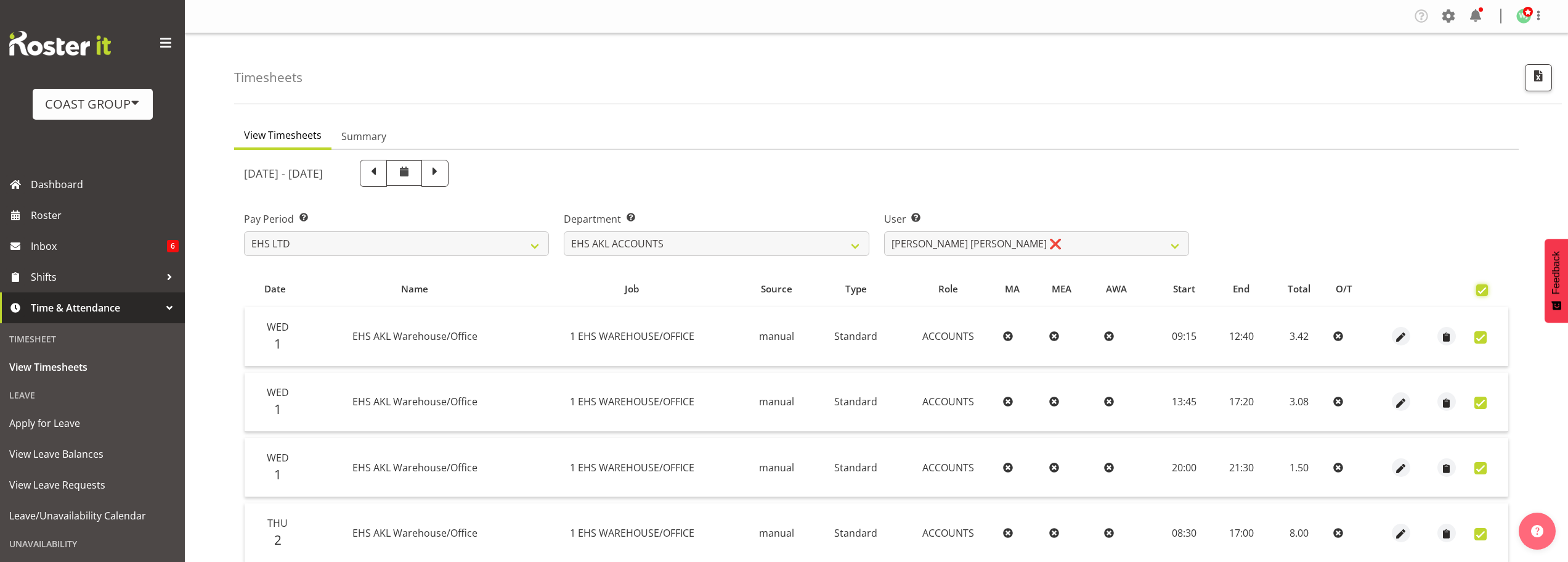
checkbox input "true"
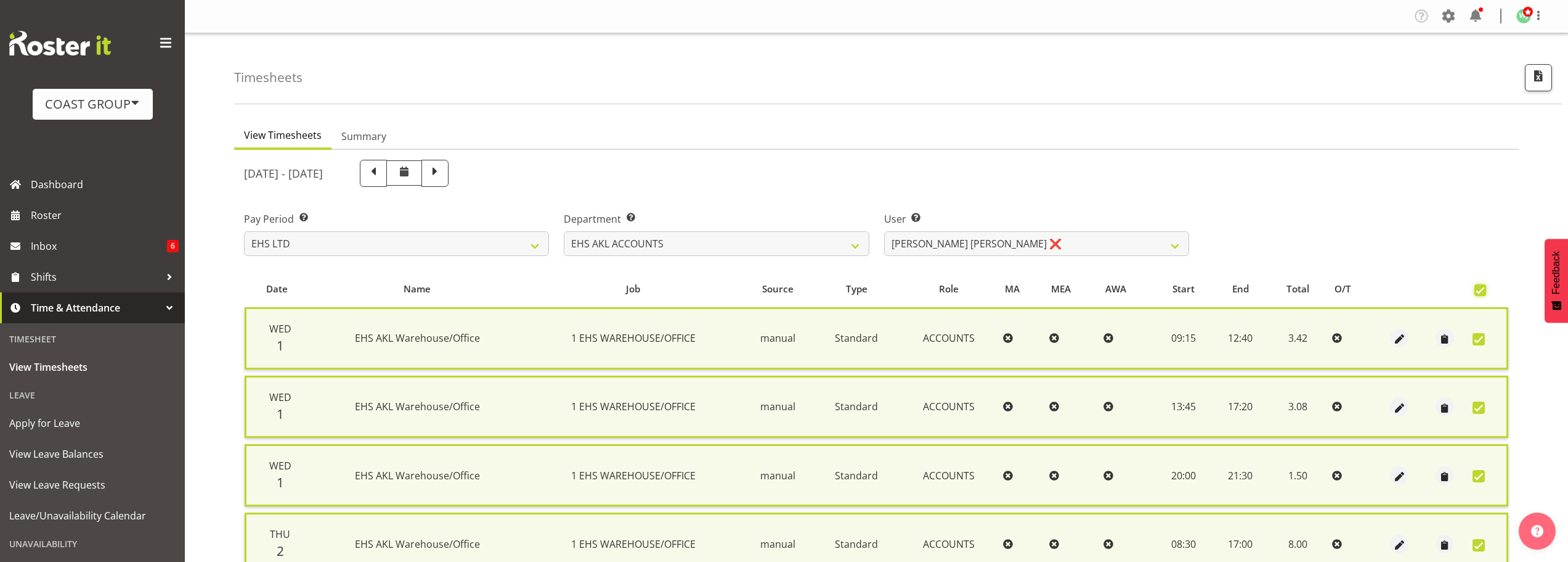
scroll to position [659, 0]
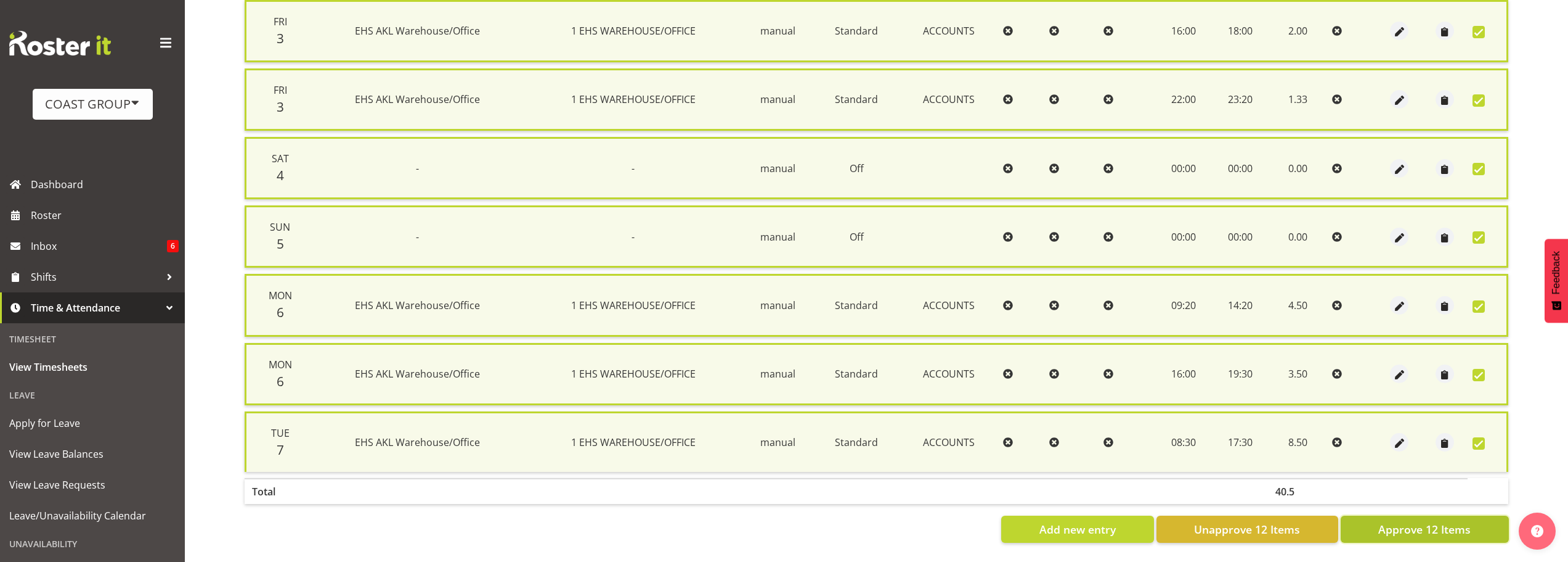
click at [1436, 523] on span "Approve 12 Items" at bounding box center [1425, 529] width 93 height 16
checkbox input "false"
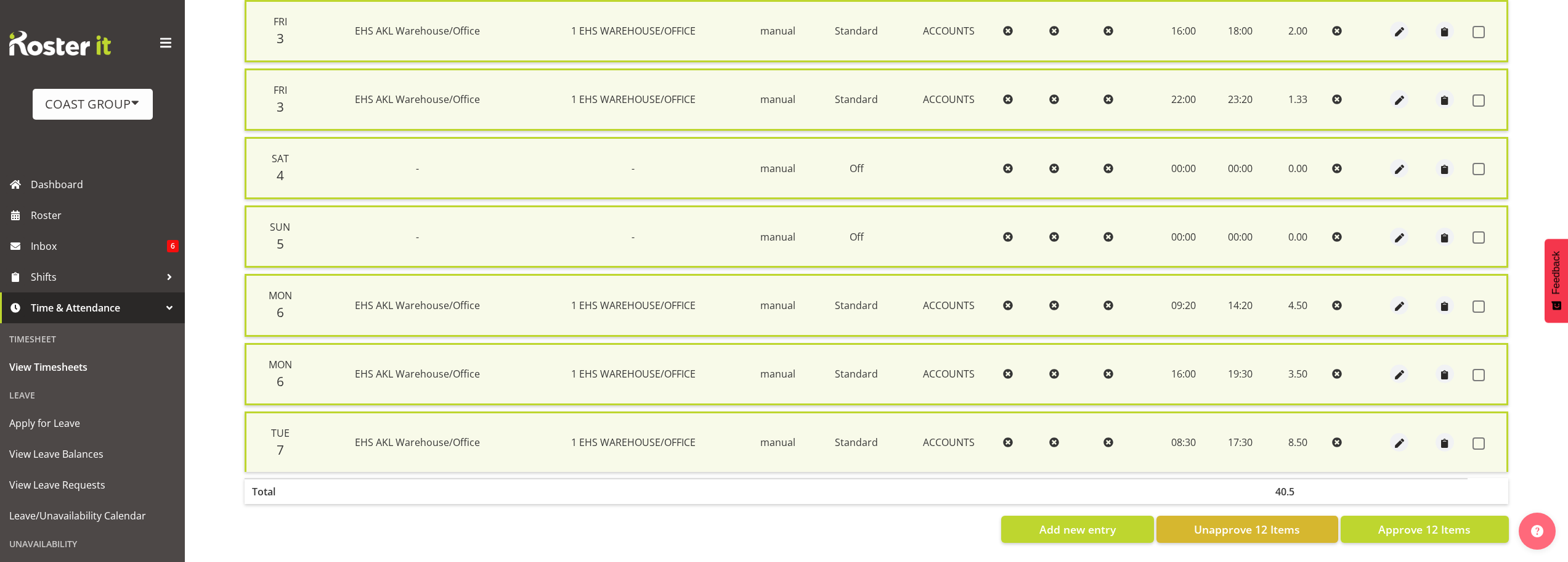
checkbox input "false"
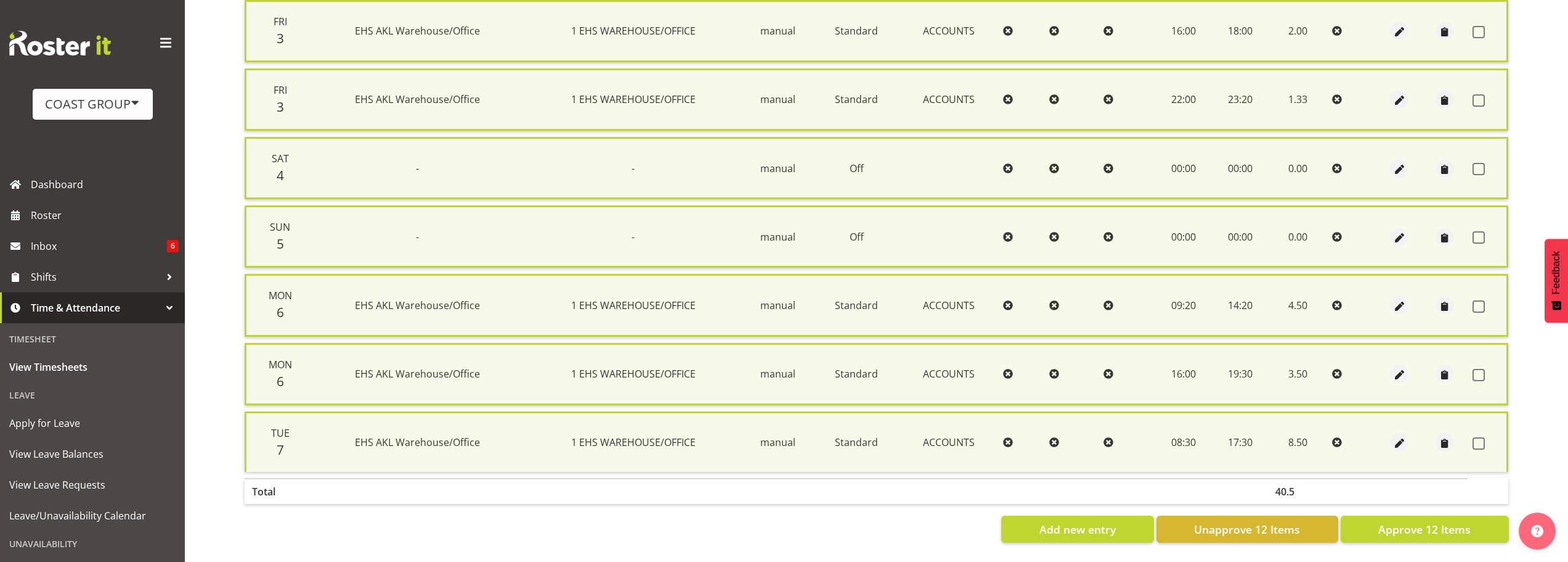
checkbox input "false"
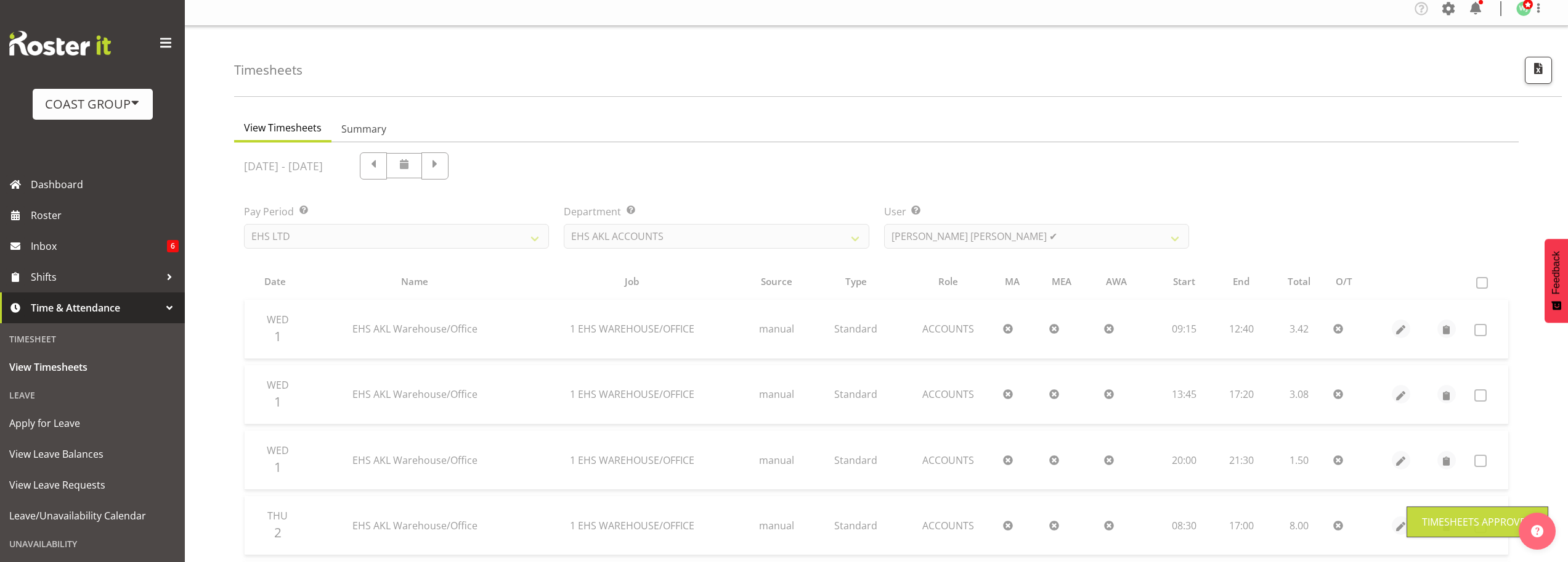
scroll to position [7, 0]
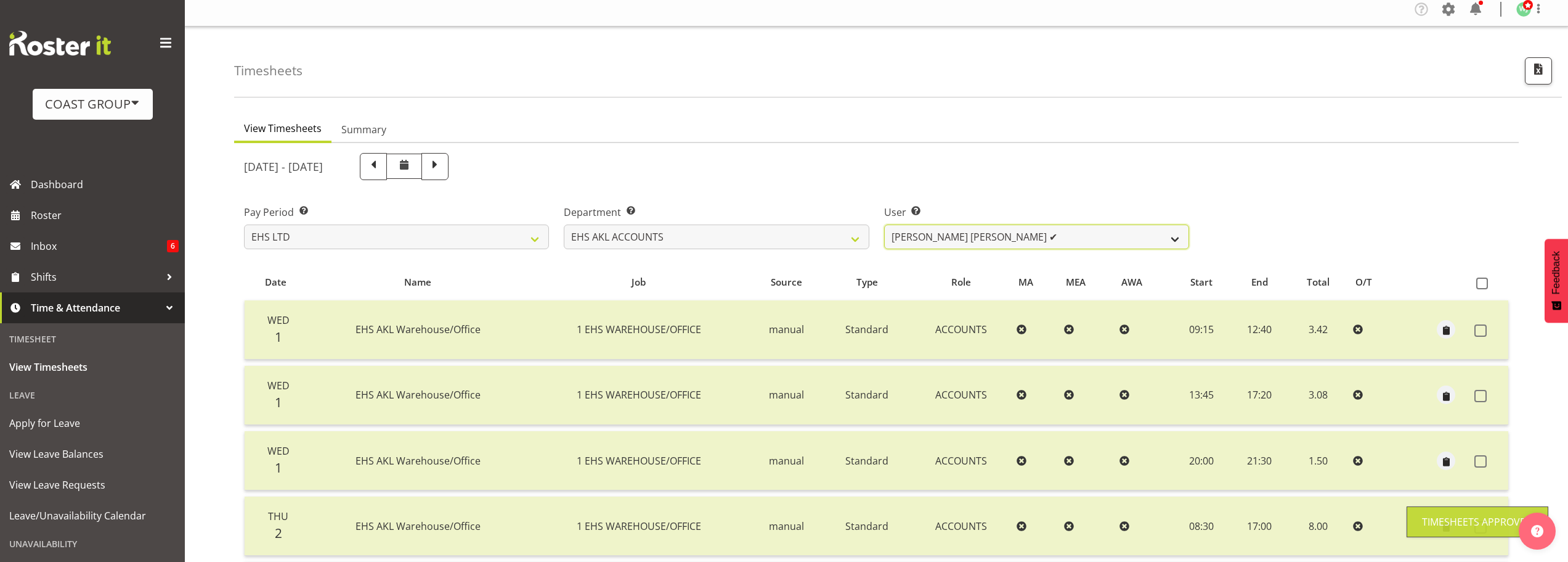
click at [1014, 236] on select "[PERSON_NAME] ✔ [PERSON_NAME] ✔ [PERSON_NAME] (Thitiphat) Preecharujiroj ✔ [PER…" at bounding box center [1036, 236] width 305 height 25
select select "1017"
click at [884, 224] on select "[PERSON_NAME] ✔ [PERSON_NAME] ✔ [PERSON_NAME] (Thitiphat) Preecharujiroj ✔ [PER…" at bounding box center [1036, 236] width 305 height 25
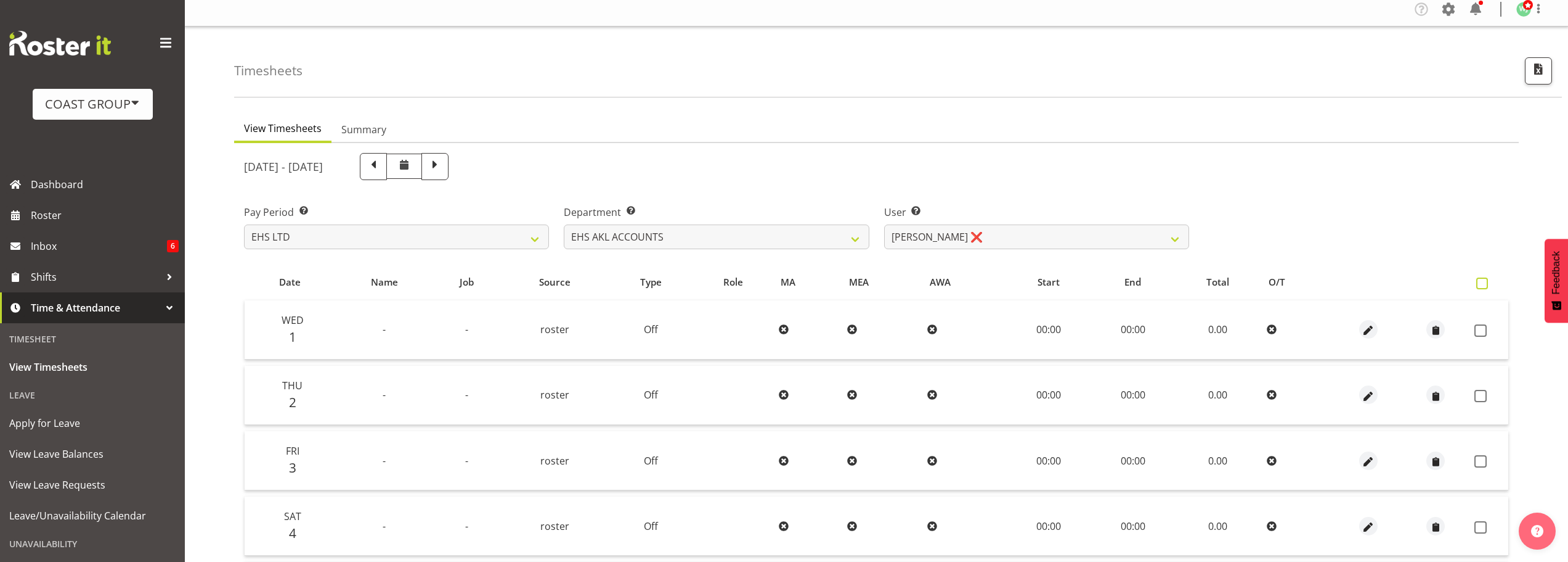
click at [1482, 282] on span at bounding box center [1482, 284] width 12 height 12
click at [1482, 282] on input "checkbox" at bounding box center [1480, 283] width 8 height 8
checkbox input "true"
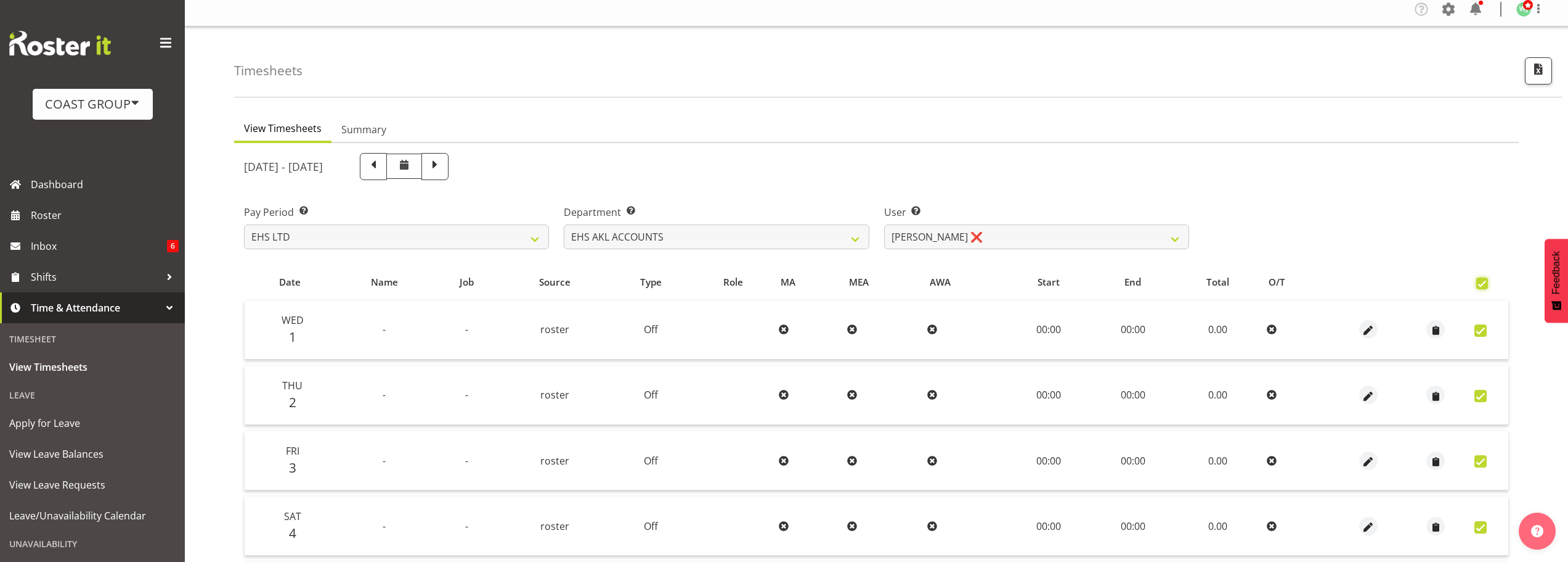
checkbox input "true"
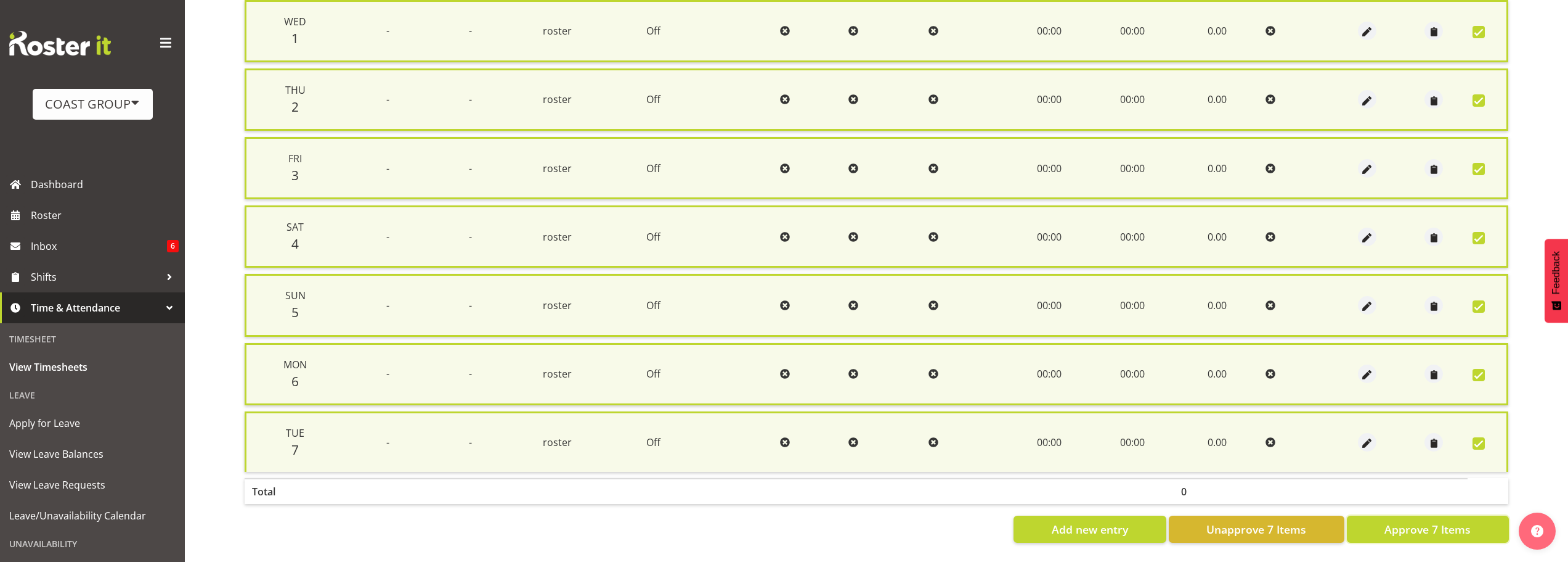
click at [1452, 521] on span "Approve 7 Items" at bounding box center [1427, 529] width 86 height 16
checkbox input "false"
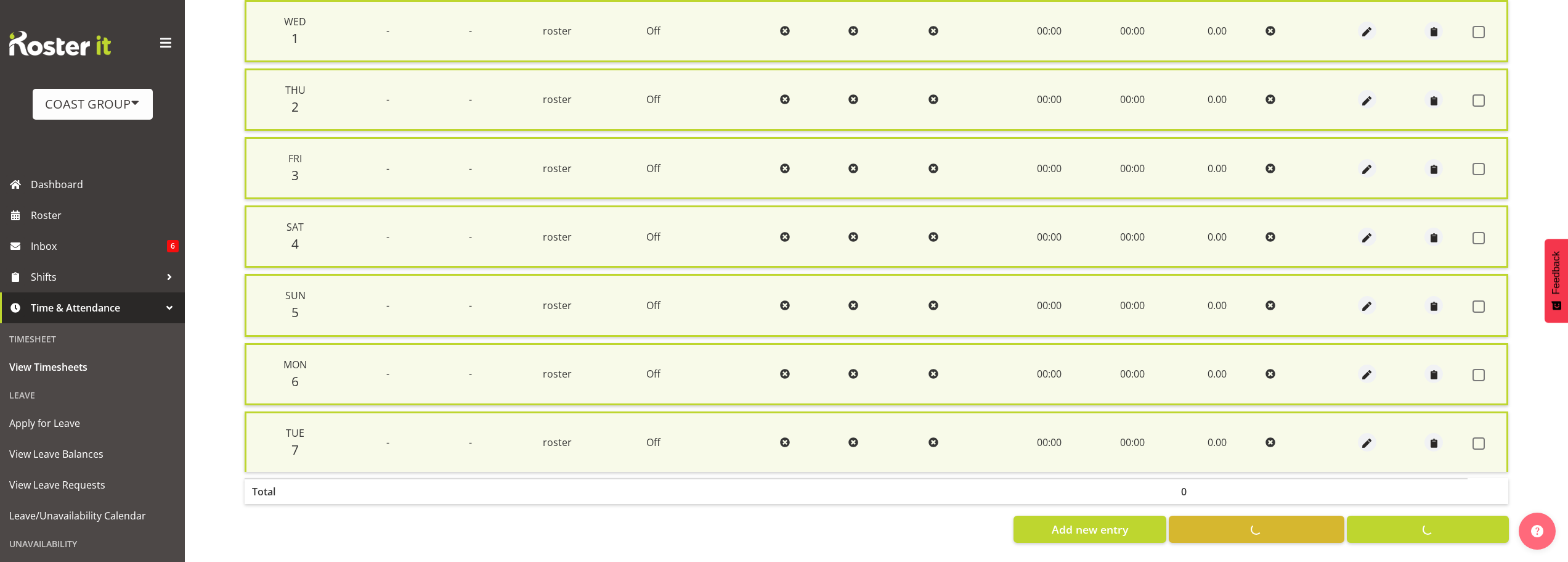
checkbox input "false"
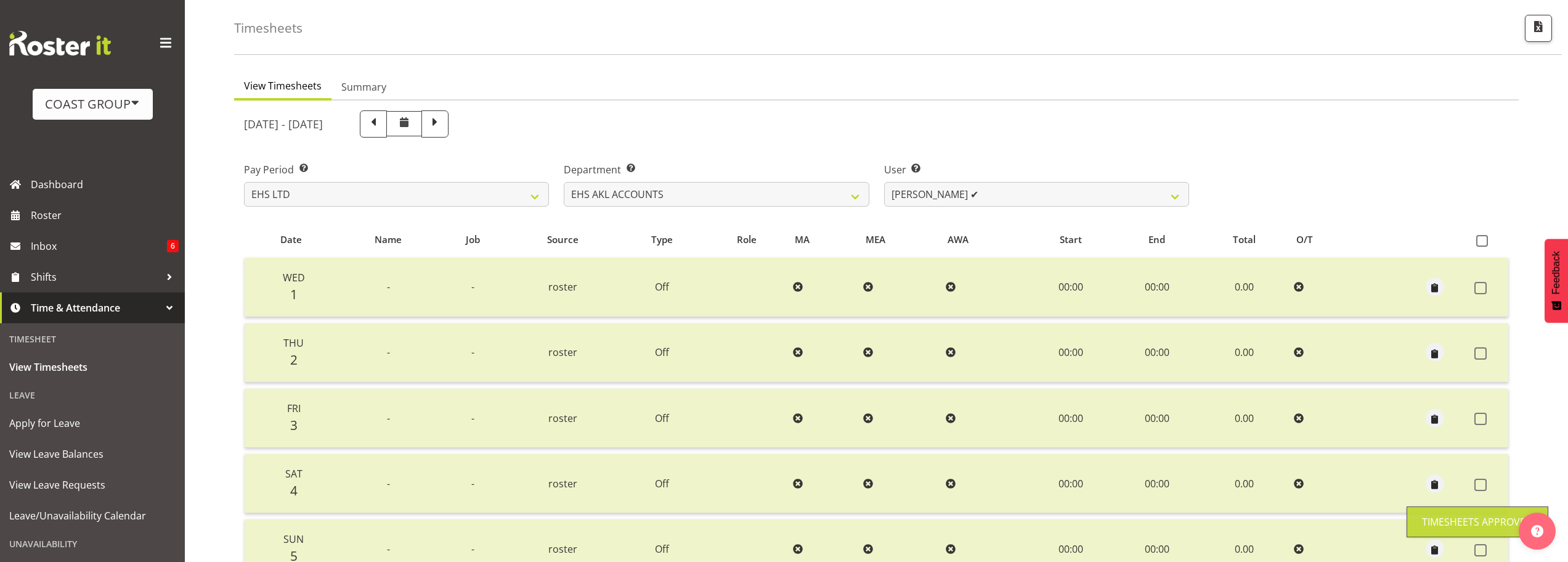
scroll to position [0, 0]
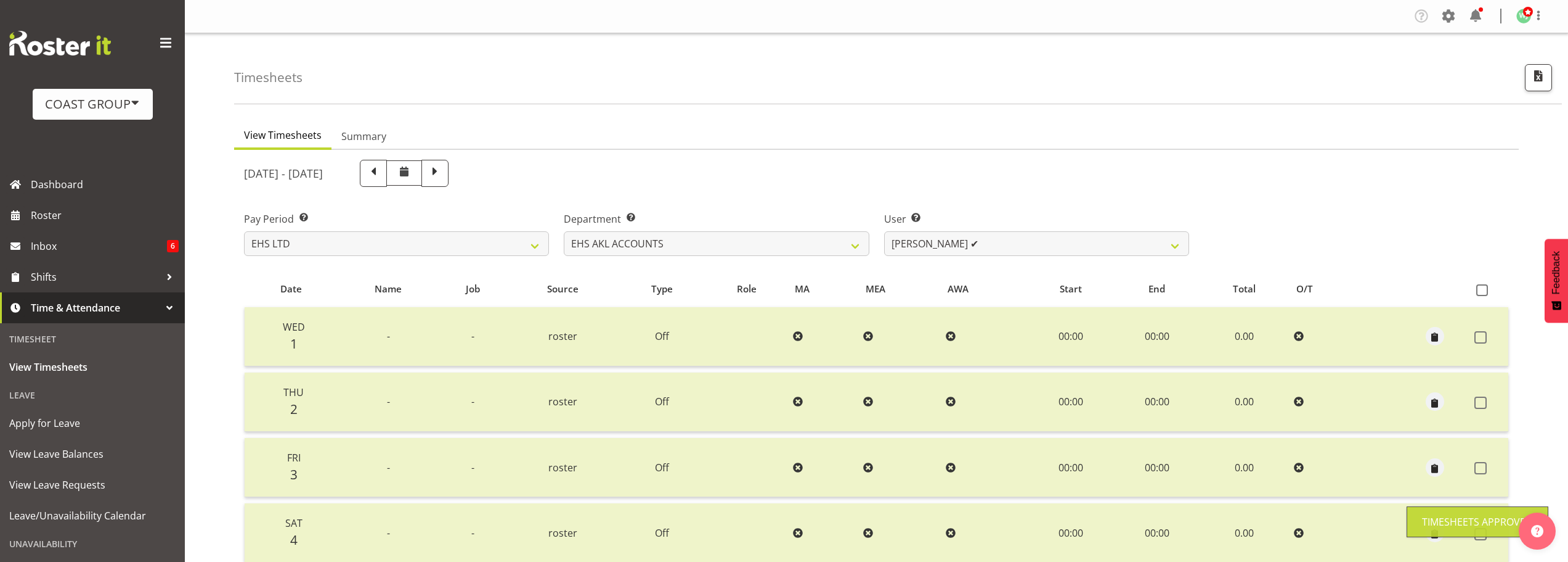
click at [670, 123] on ul "View Timesheets Summary" at bounding box center [876, 136] width 1285 height 27
click at [1413, 166] on div "[DATE] - [DATE]" at bounding box center [876, 173] width 1280 height 42
